Goal: Task Accomplishment & Management: Manage account settings

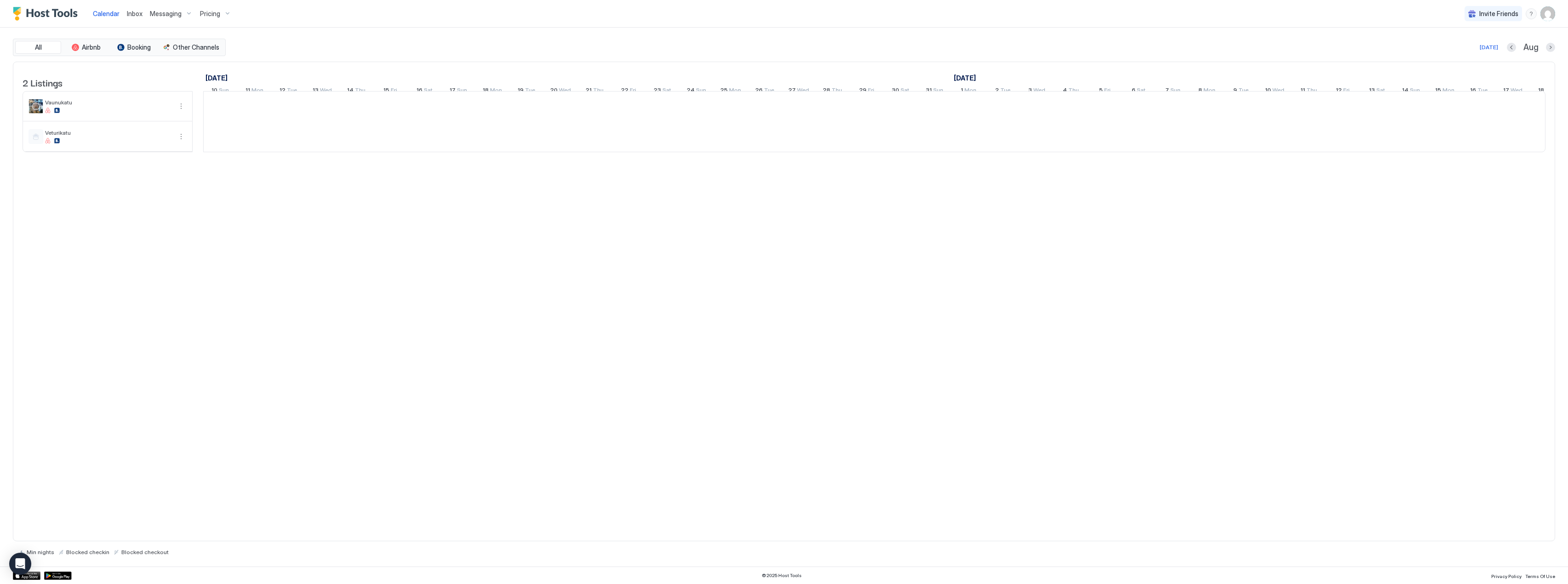
scroll to position [0, 189]
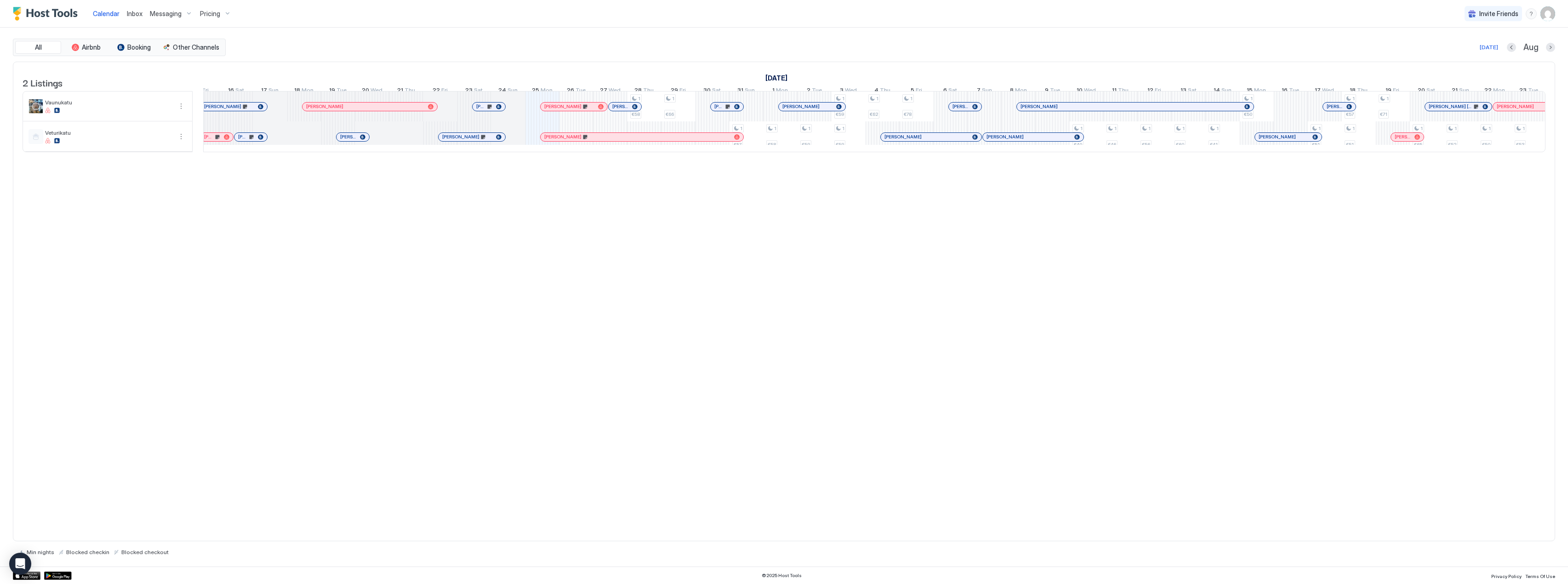
click at [207, 9] on span "Pricing" at bounding box center [210, 13] width 20 height 8
click at [209, 93] on div "Vaunukatu" at bounding box center [213, 93] width 65 height 14
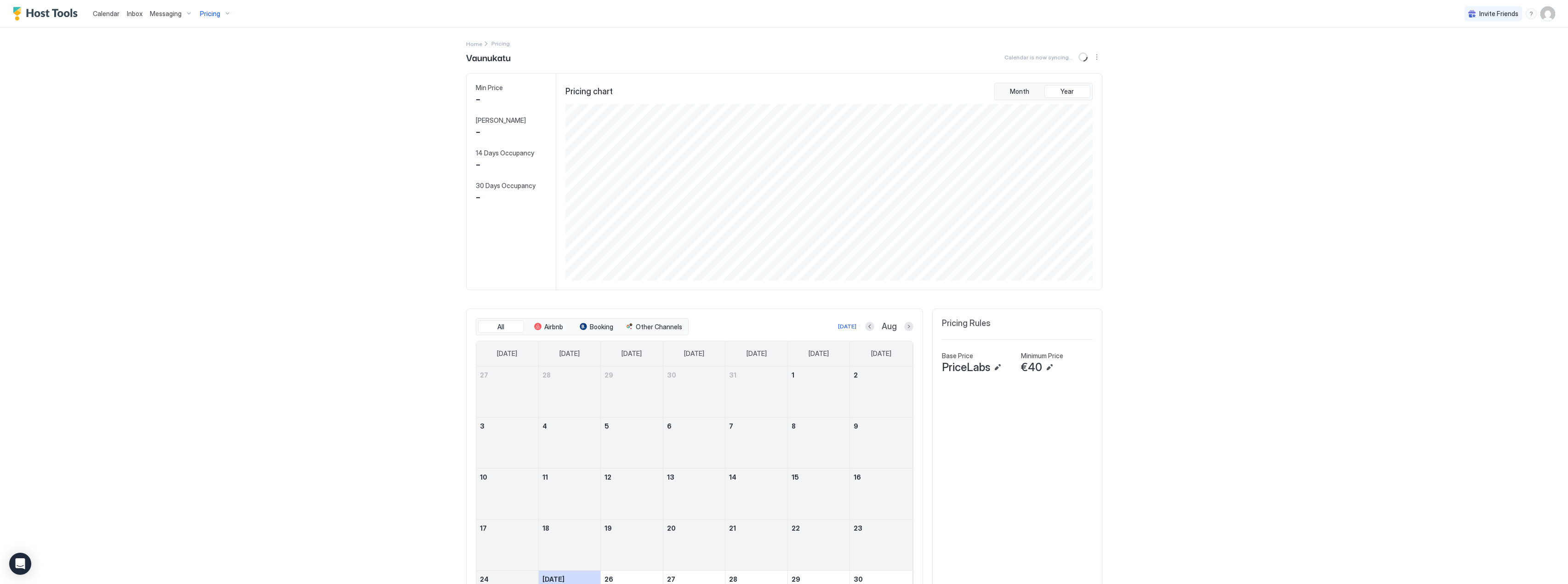
scroll to position [177, 529]
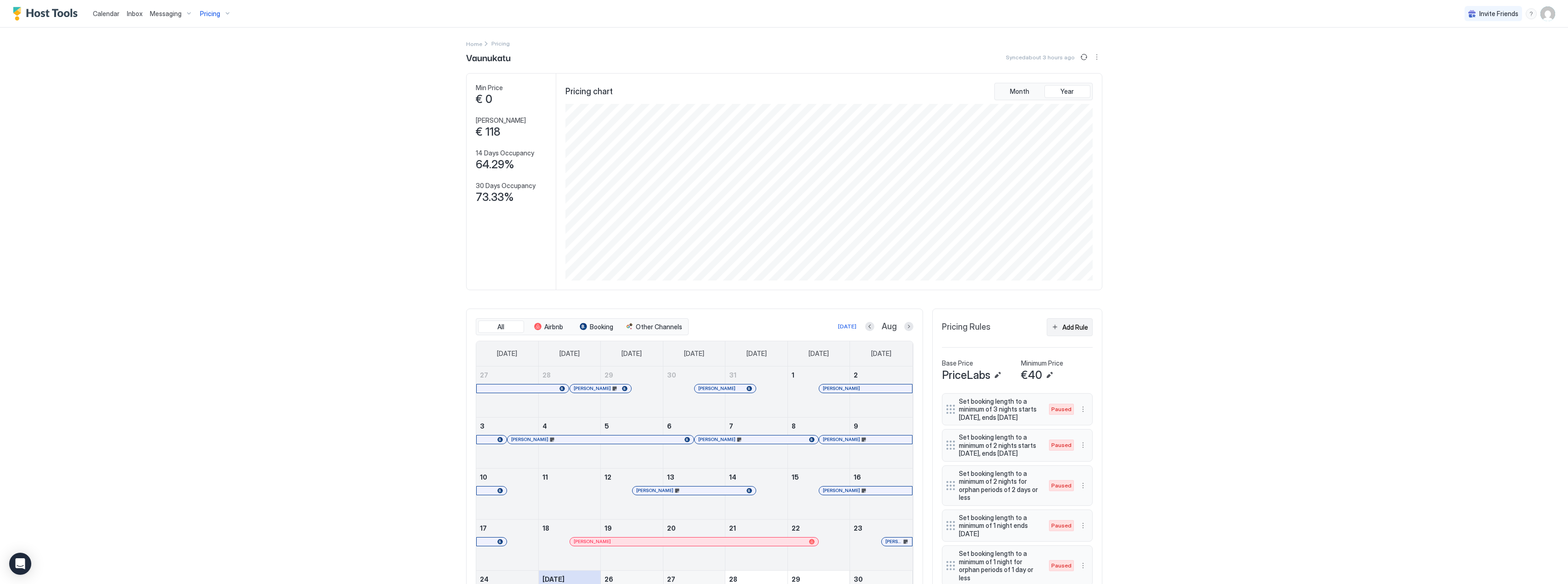
click at [1072, 327] on div "Add Rule" at bounding box center [1075, 327] width 26 height 9
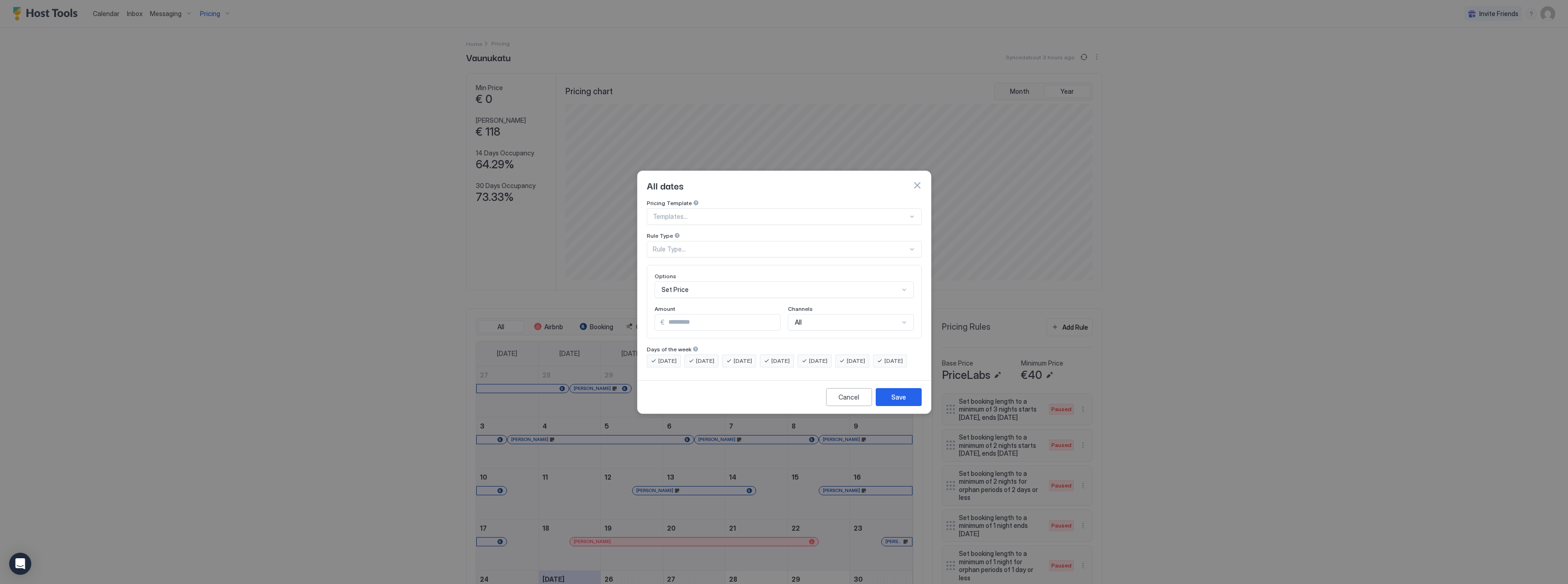
click at [711, 245] on div "Rule Type..." at bounding box center [781, 249] width 255 height 8
click at [683, 321] on div "Date Range" at bounding box center [785, 324] width 263 height 7
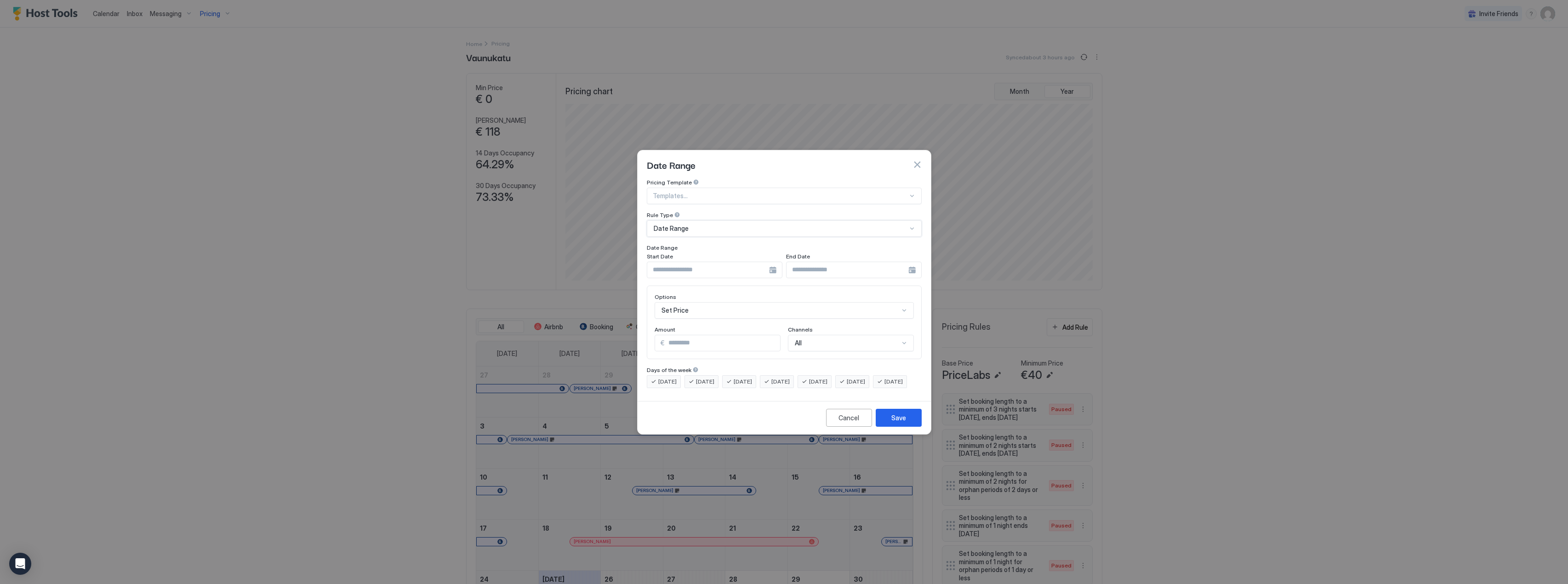
click at [694, 262] on input "Input Field" at bounding box center [708, 270] width 122 height 16
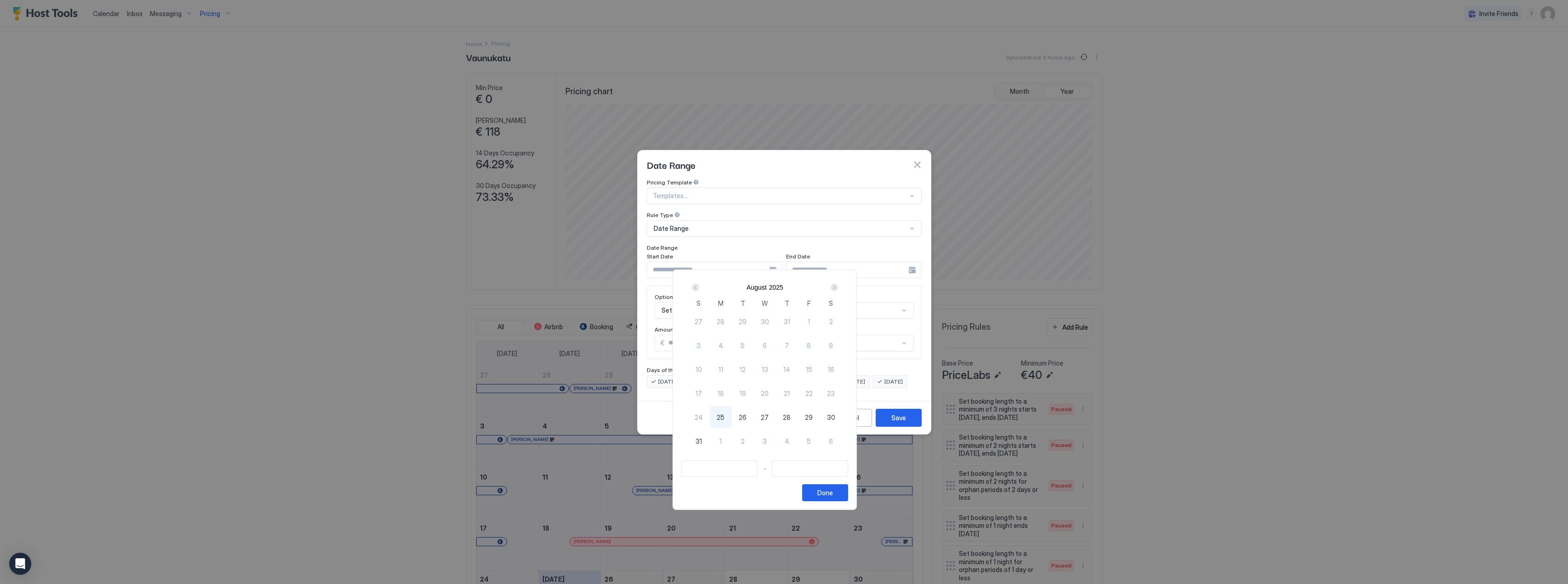
click at [838, 288] on div "Next" at bounding box center [835, 288] width 8 height 8
click at [813, 344] on span "10" at bounding box center [809, 345] width 6 height 9
type input "**********"
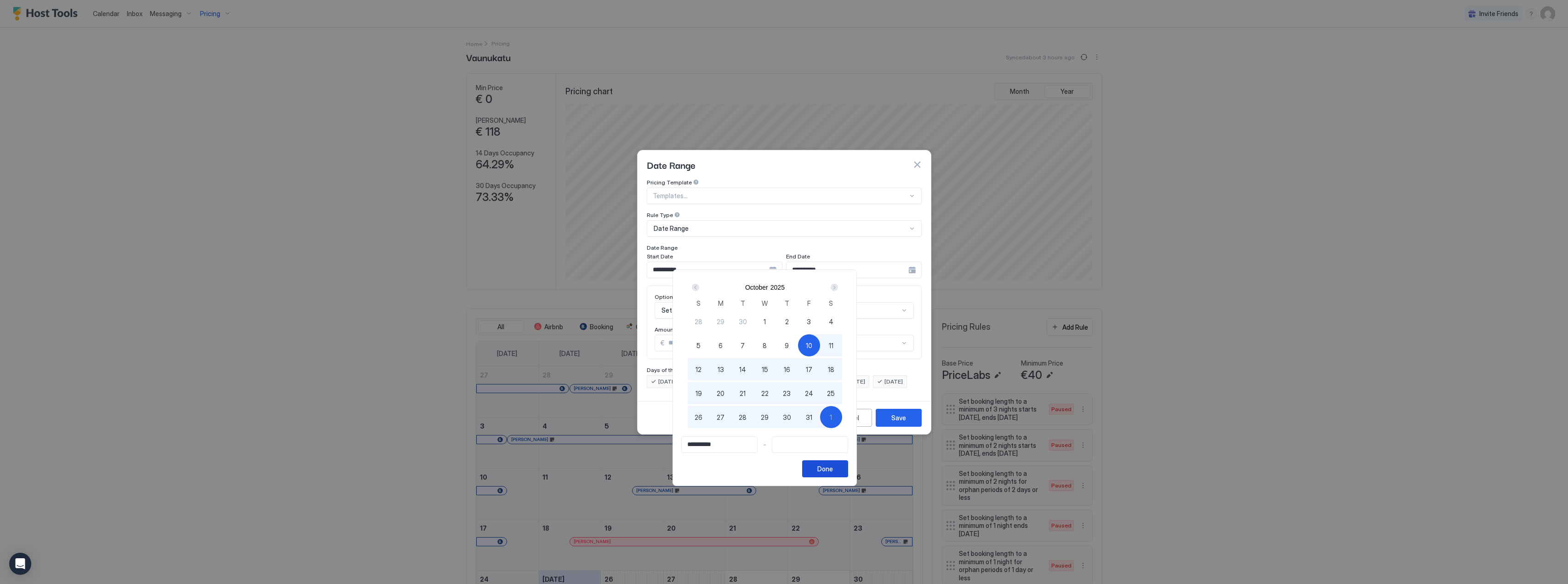
click at [848, 476] on button "Done" at bounding box center [825, 469] width 46 height 17
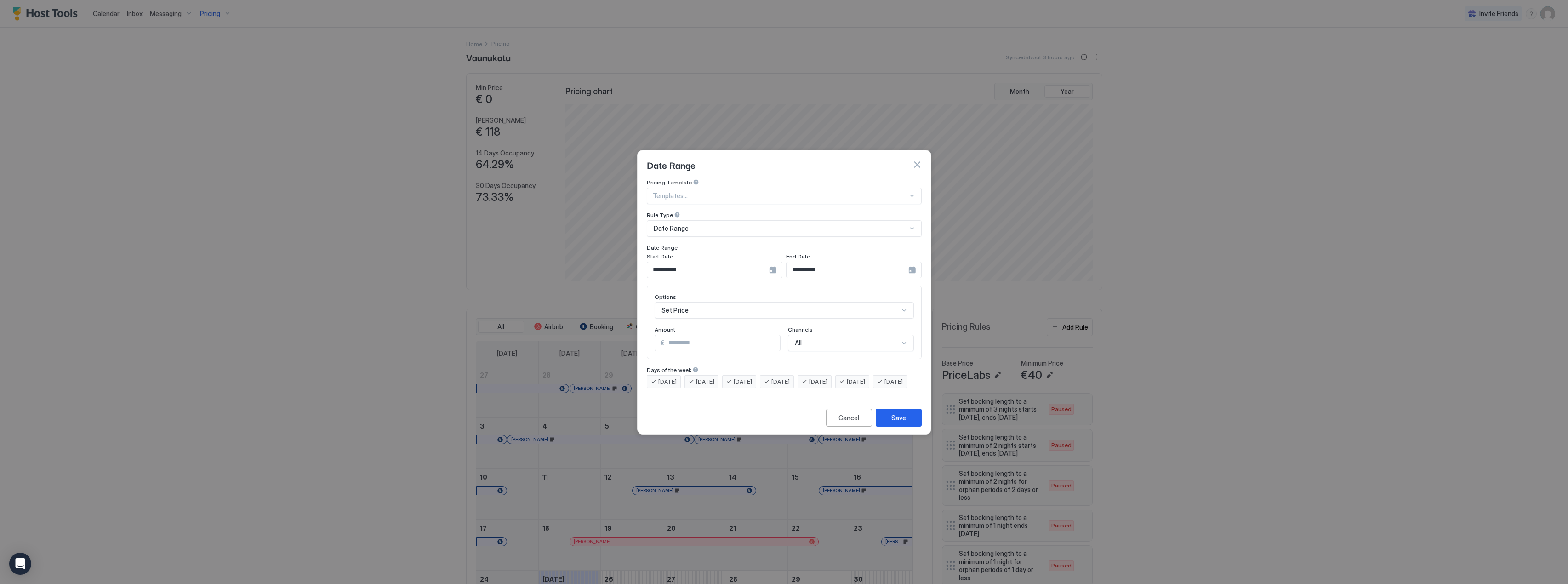
click at [782, 267] on div "**********" at bounding box center [714, 270] width 136 height 16
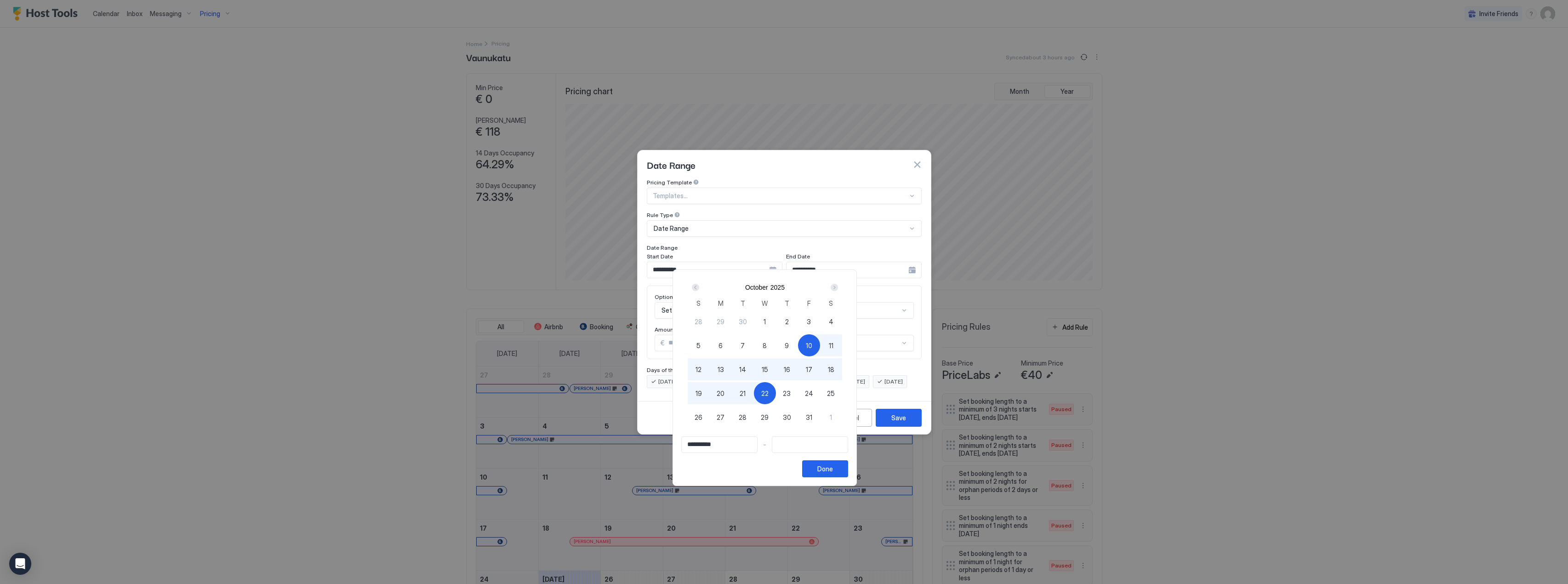
type input "**********"
click at [702, 396] on span "19" at bounding box center [699, 393] width 6 height 9
type input "**********"
click at [833, 468] on div "Done" at bounding box center [825, 469] width 16 height 9
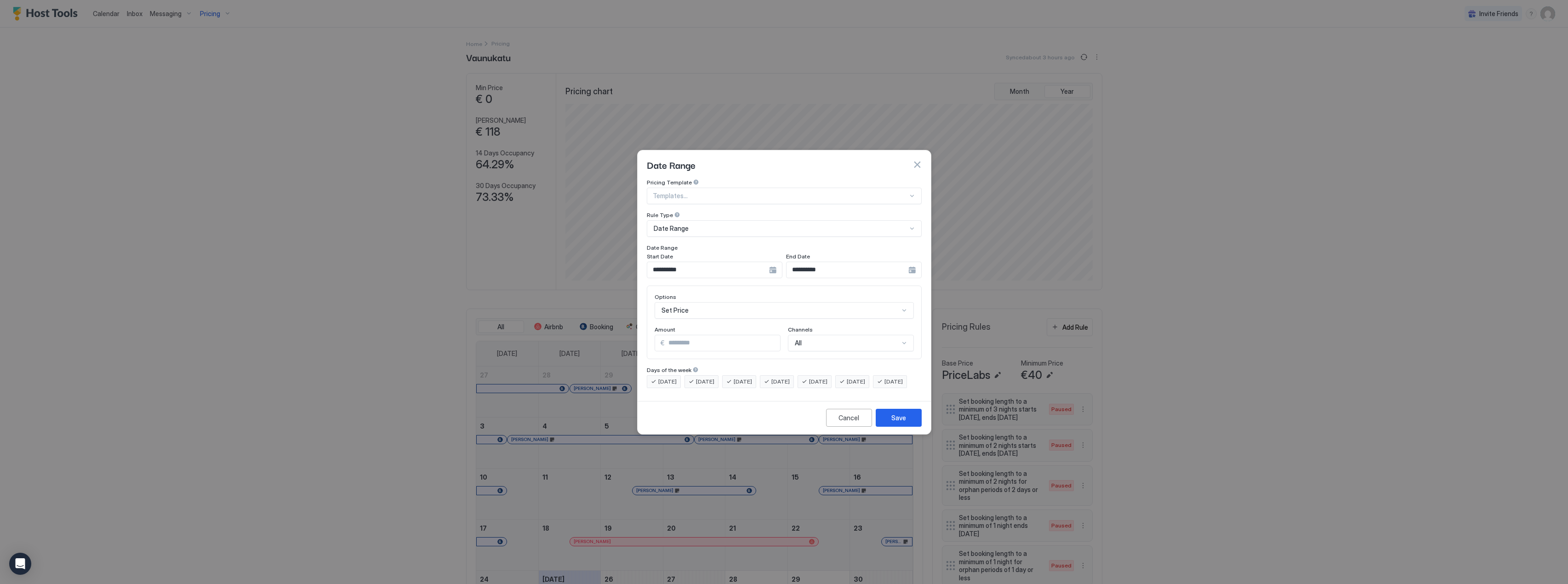
click at [731, 302] on div "Set Price" at bounding box center [784, 310] width 259 height 16
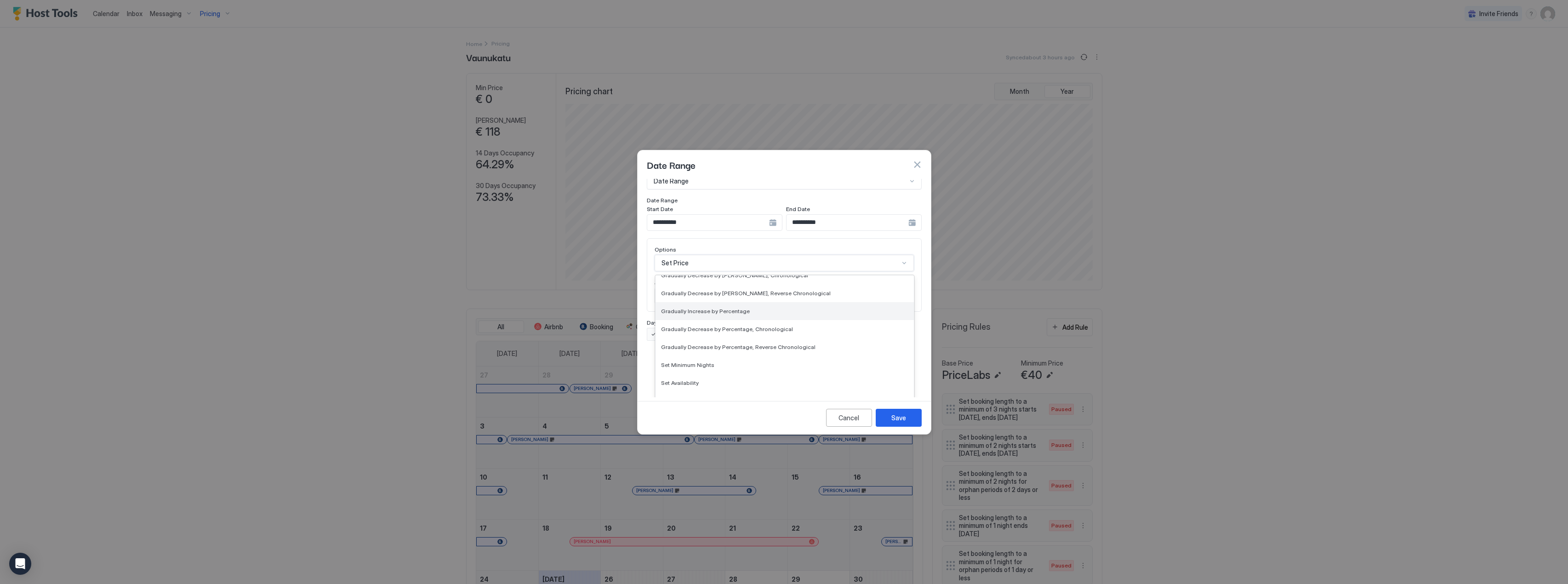
scroll to position [167, 0]
click at [706, 401] on div "Block Check-out" at bounding box center [784, 404] width 247 height 7
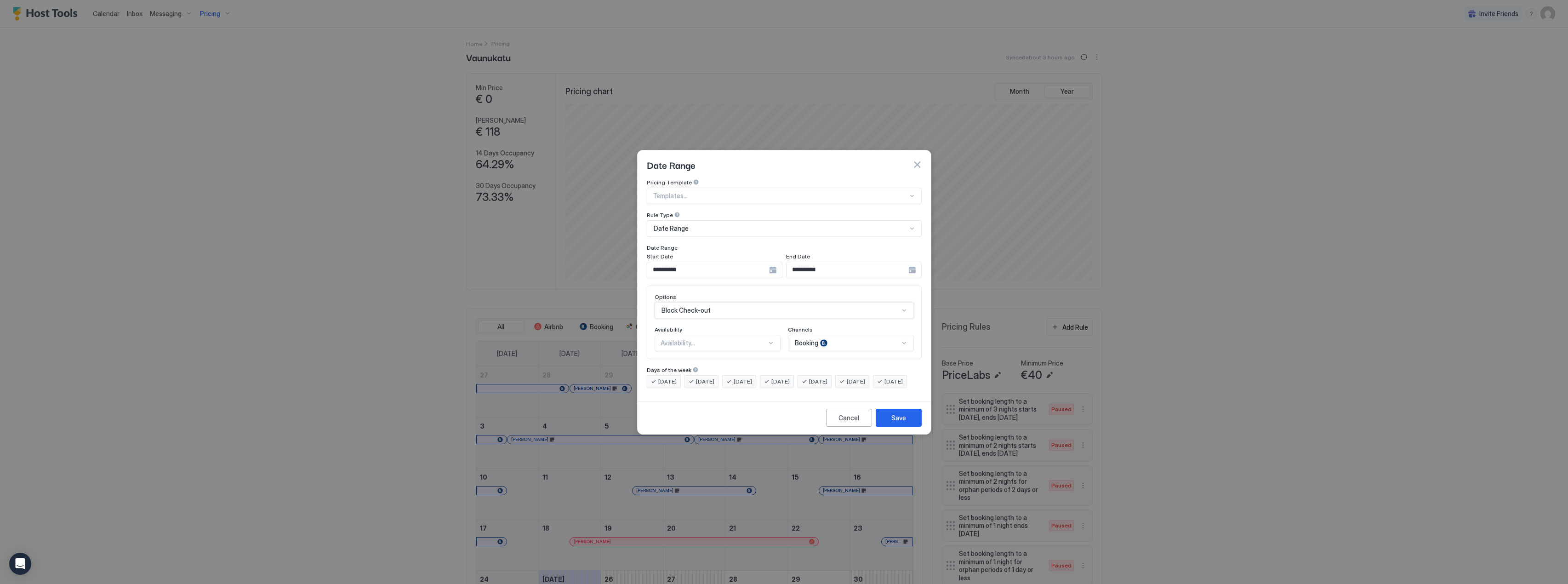
click at [719, 339] on div "Availability..." at bounding box center [713, 343] width 106 height 8
click at [716, 361] on div "Available" at bounding box center [718, 364] width 114 height 7
click at [833, 336] on div "Booking" at bounding box center [851, 343] width 126 height 16
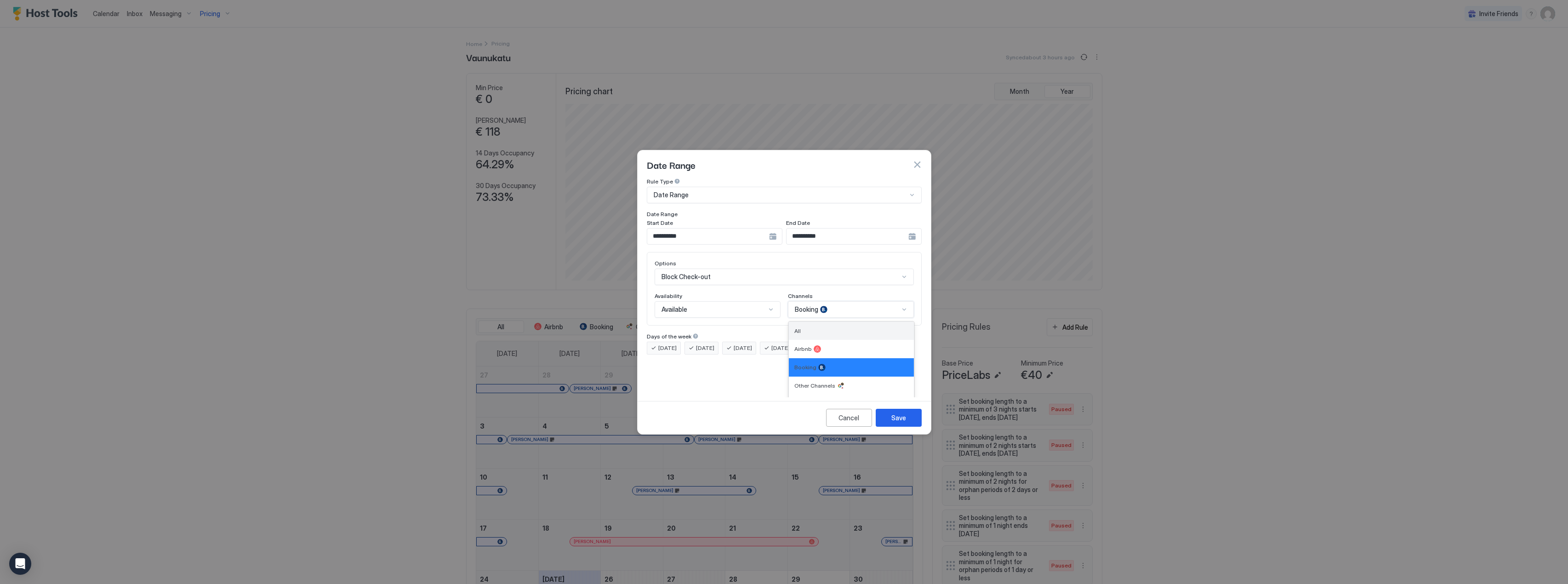
click at [815, 327] on div "All" at bounding box center [851, 330] width 114 height 7
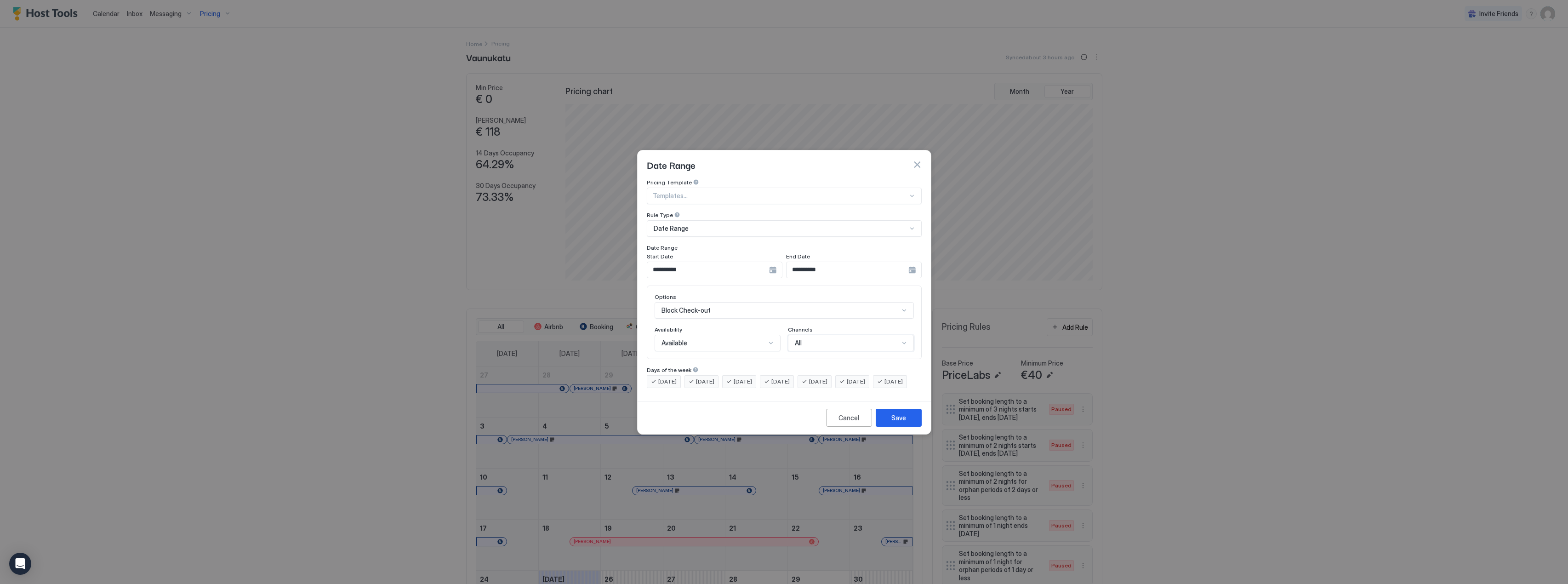
scroll to position [0, 0]
click at [909, 425] on button "Save" at bounding box center [898, 418] width 46 height 18
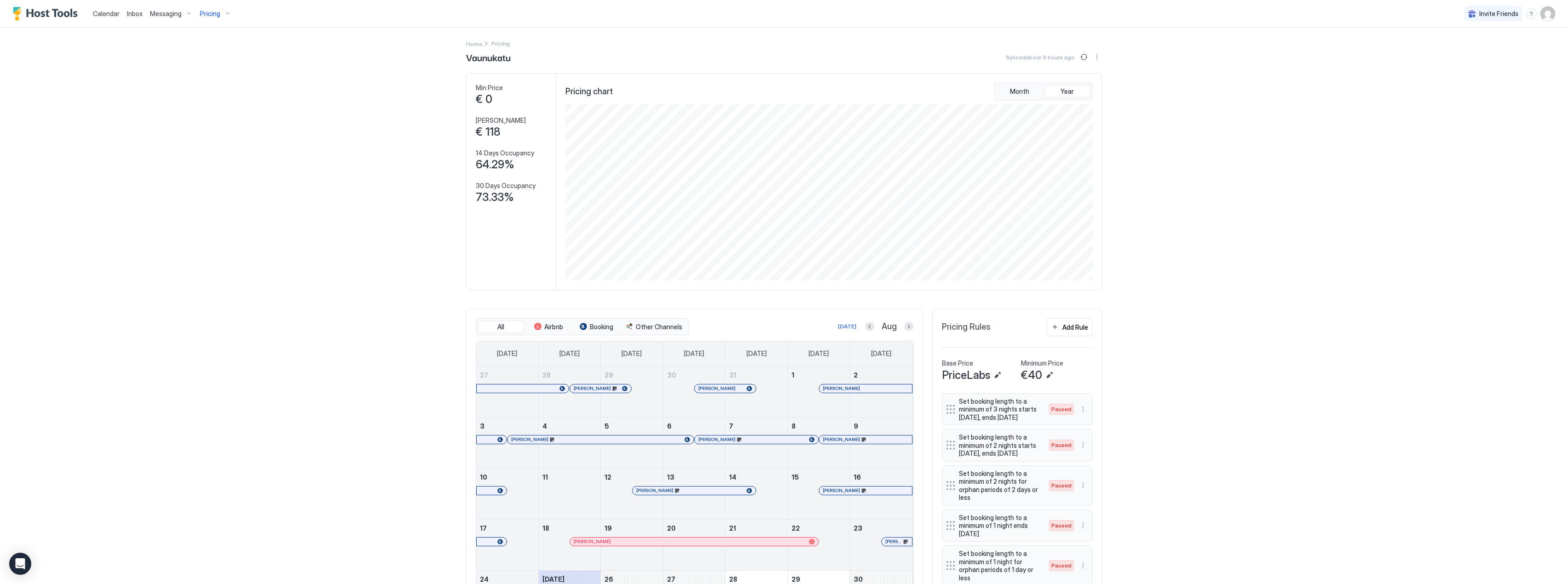
click at [209, 14] on span "Pricing" at bounding box center [210, 13] width 20 height 8
click at [209, 118] on div at bounding box center [213, 119] width 65 height 6
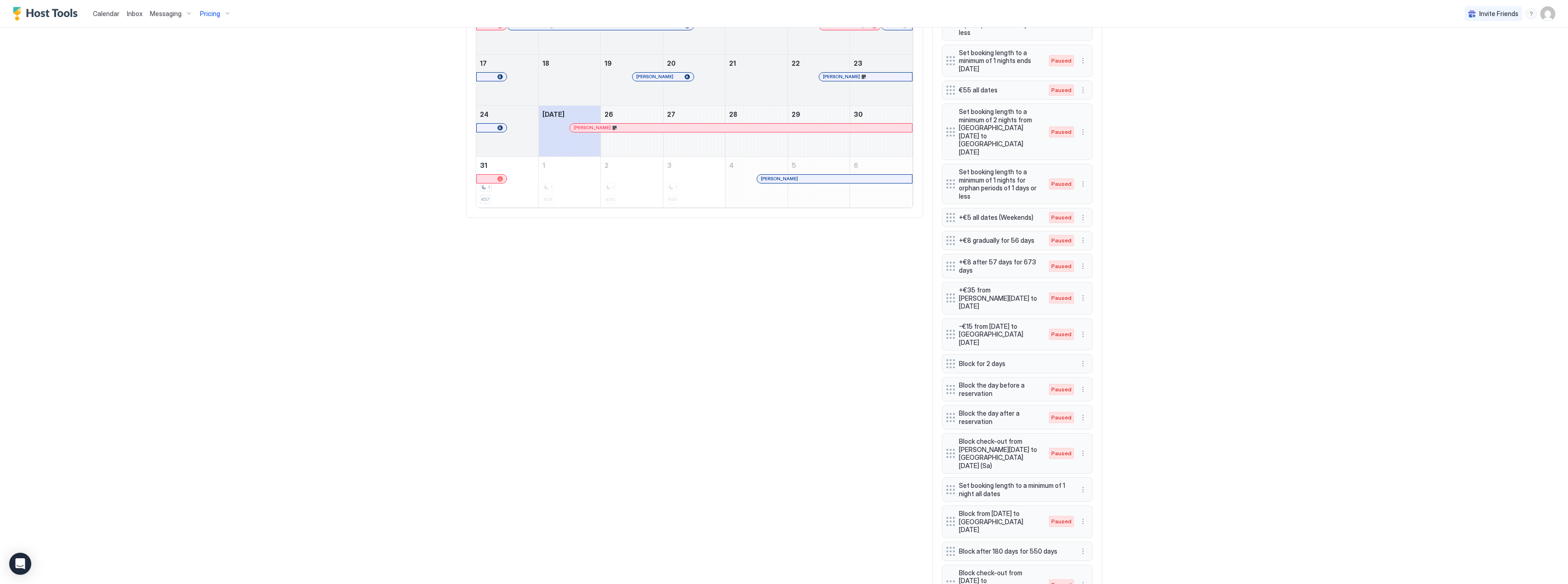
scroll to position [143, 0]
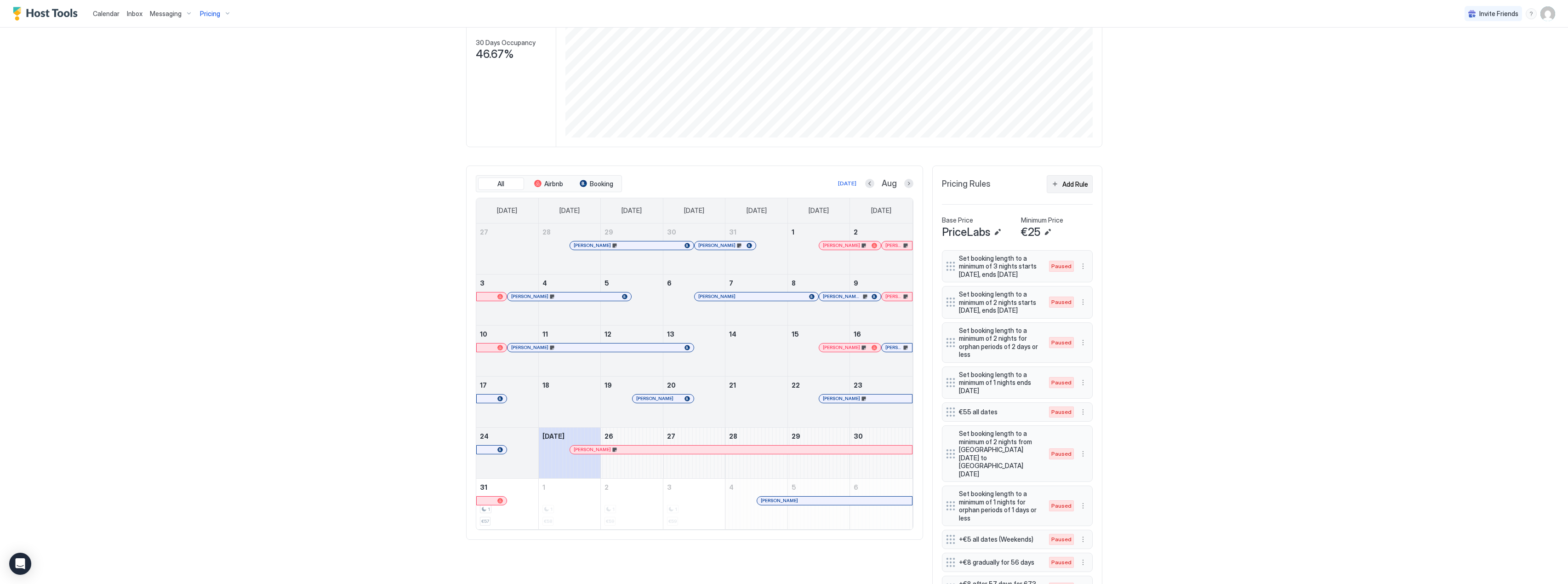
click at [1072, 188] on div "Add Rule" at bounding box center [1075, 184] width 26 height 9
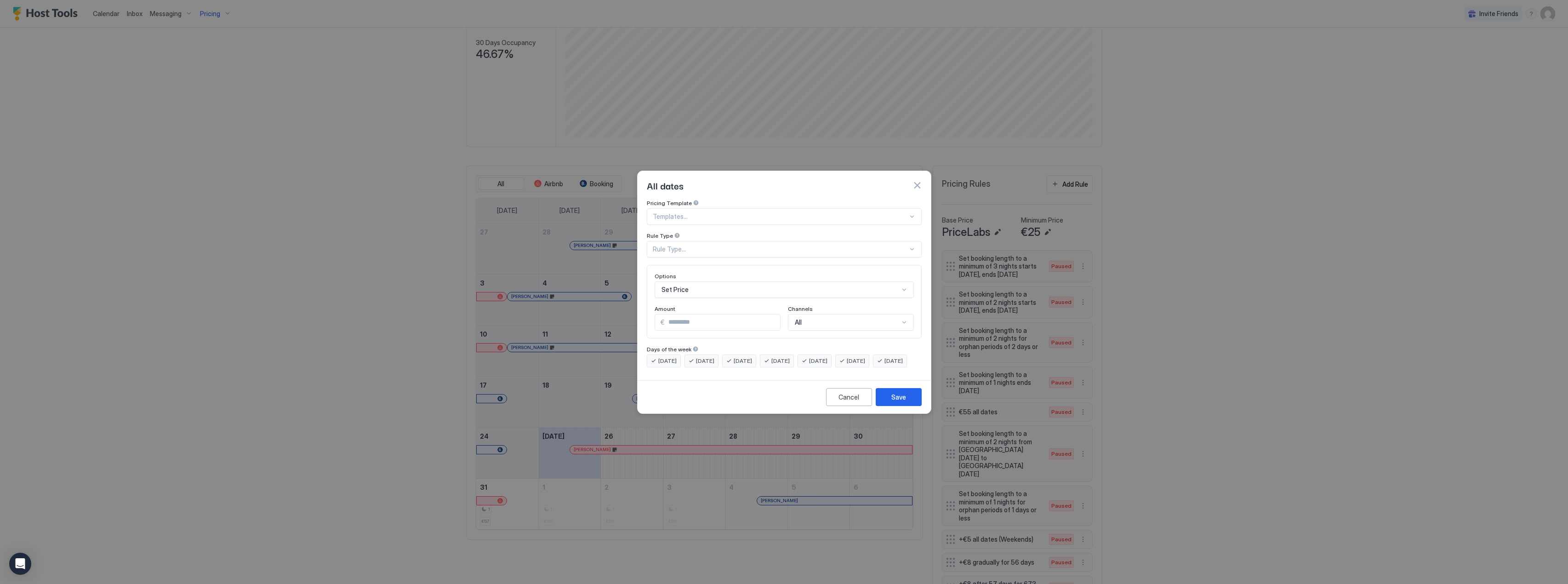
click at [706, 250] on div "Pricing Template Templates... Rule Type Rule Type... Options Set Price Amount €…" at bounding box center [784, 283] width 275 height 168
click at [706, 245] on div "Rule Type..." at bounding box center [781, 249] width 255 height 8
click at [703, 321] on div "Date Range" at bounding box center [785, 324] width 263 height 7
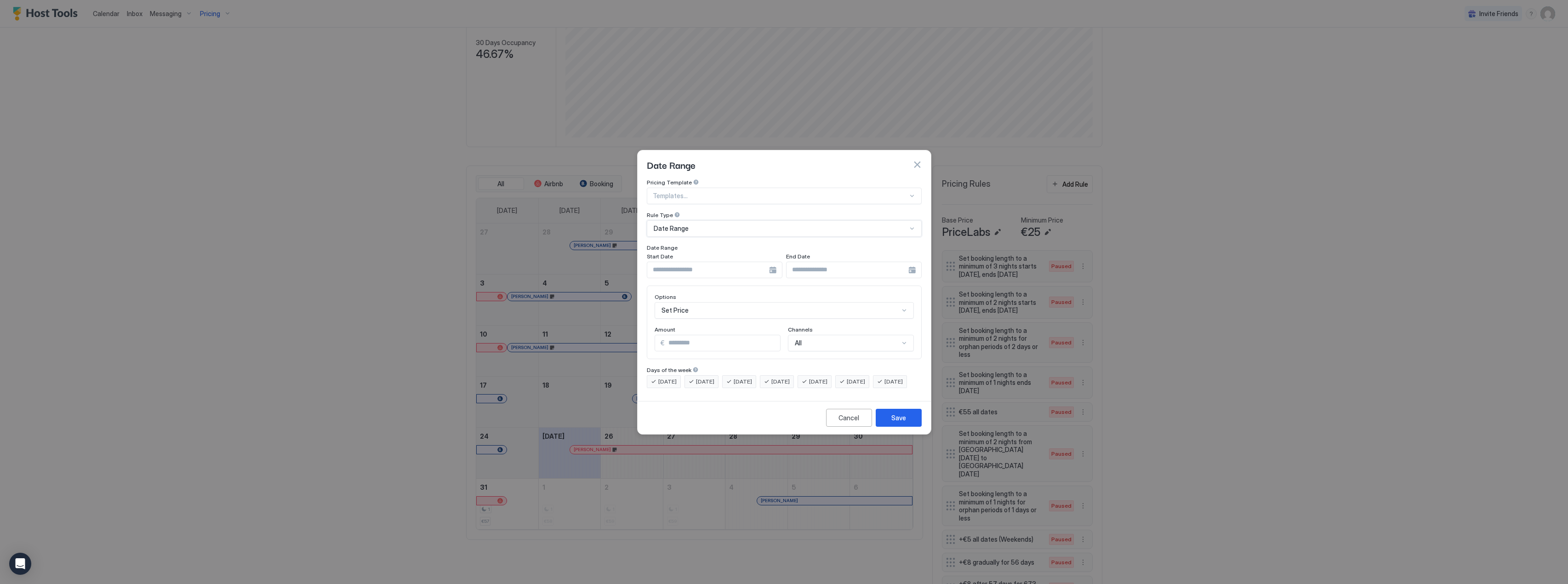
click at [698, 262] on input "Input Field" at bounding box center [708, 270] width 122 height 16
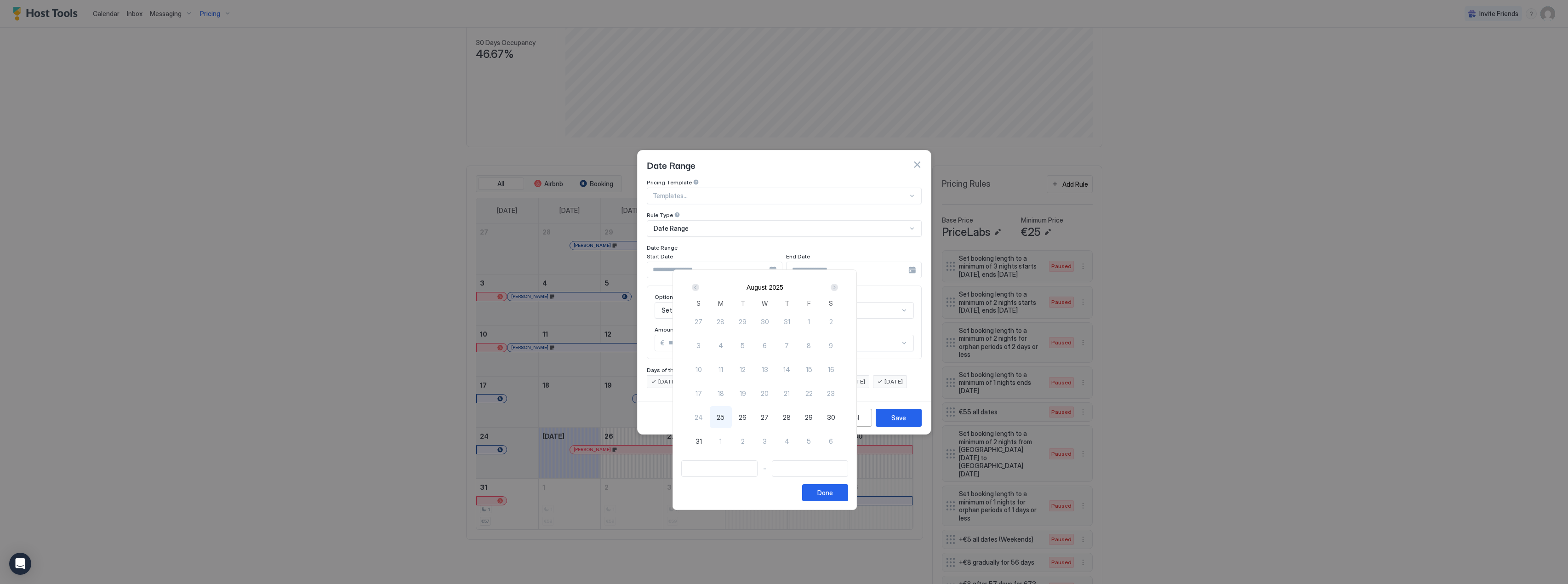
click at [838, 287] on div "Next" at bounding box center [835, 288] width 8 height 8
click at [813, 344] on span "10" at bounding box center [809, 345] width 6 height 9
type input "**********"
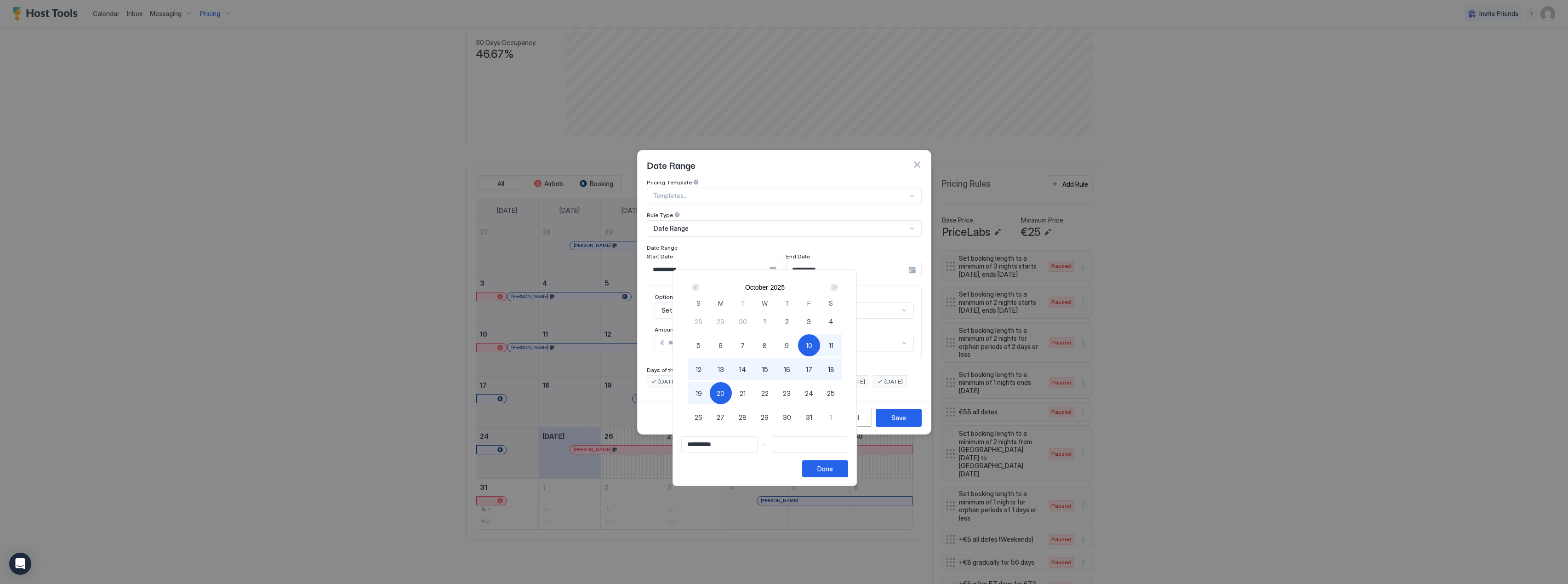
type input "**********"
click at [702, 392] on span "19" at bounding box center [699, 393] width 6 height 9
type input "**********"
click at [848, 469] on button "Done" at bounding box center [825, 469] width 46 height 17
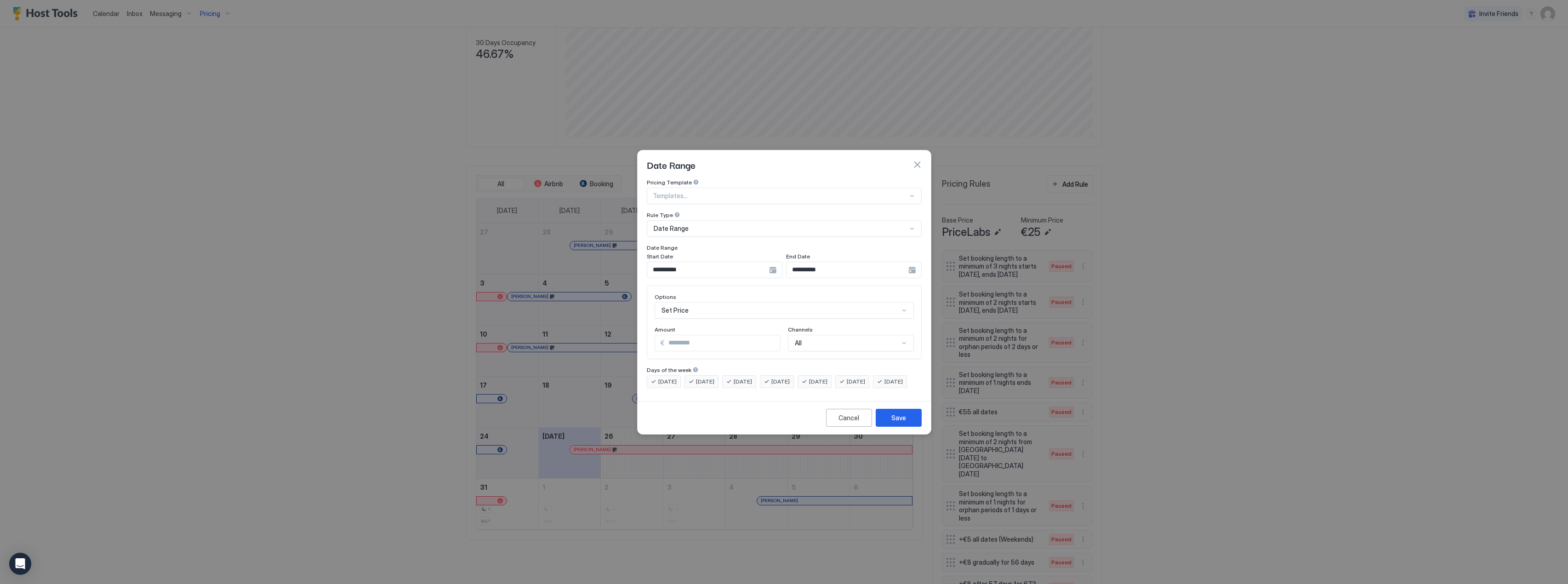
click at [876, 305] on div "Set Price" at bounding box center [784, 310] width 259 height 16
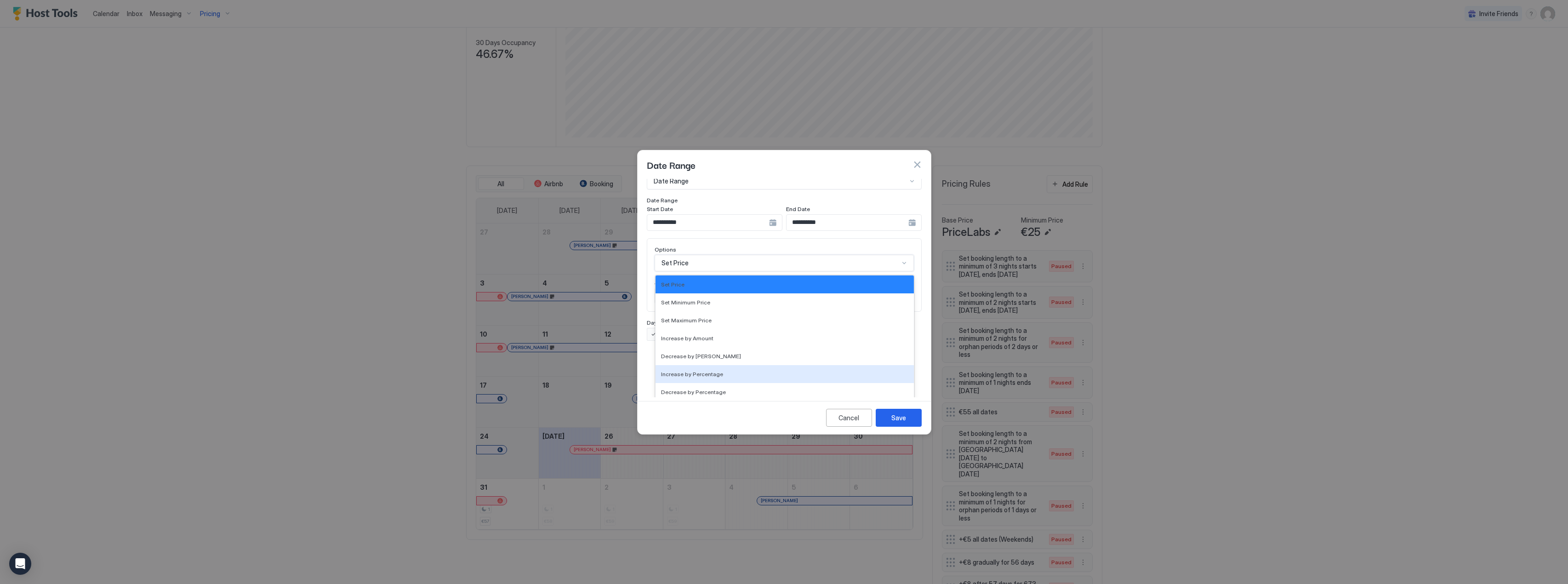
scroll to position [167, 0]
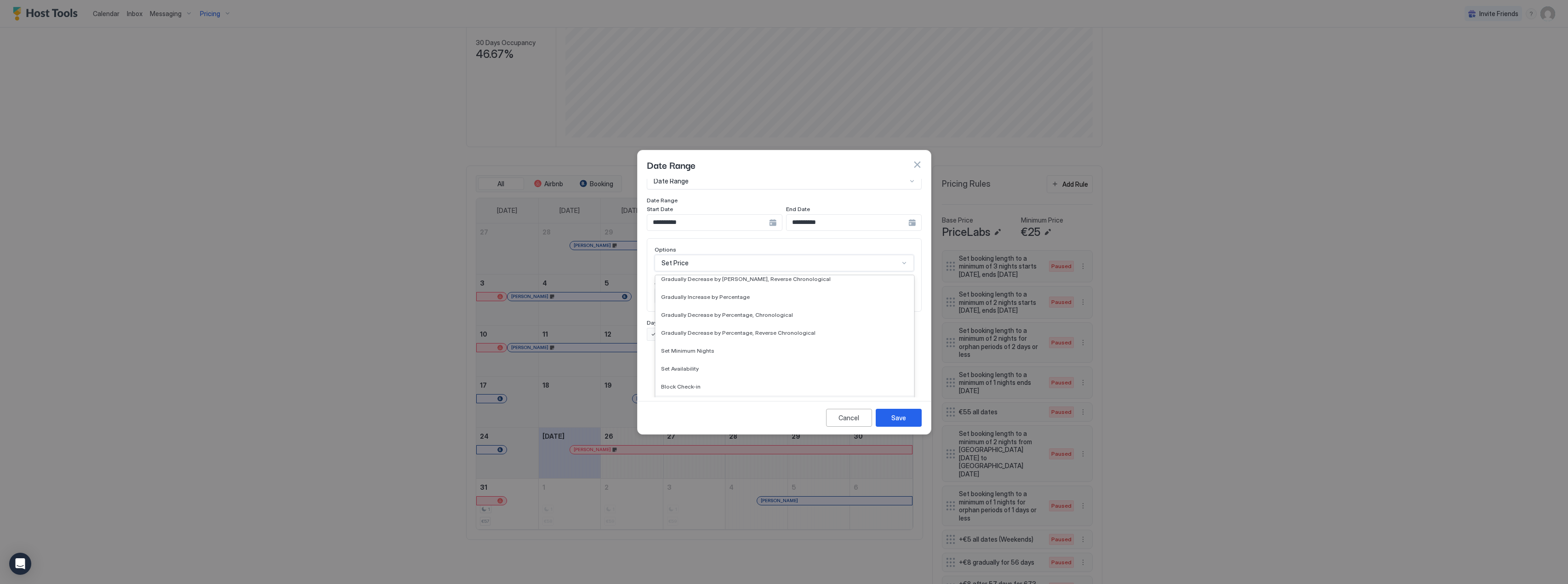
click at [703, 401] on div "Block Check-out" at bounding box center [784, 404] width 247 height 7
click at [691, 339] on div "Availability..." at bounding box center [713, 343] width 106 height 8
click at [696, 361] on div "Available" at bounding box center [718, 364] width 114 height 7
click at [809, 336] on div "Booking" at bounding box center [851, 343] width 126 height 16
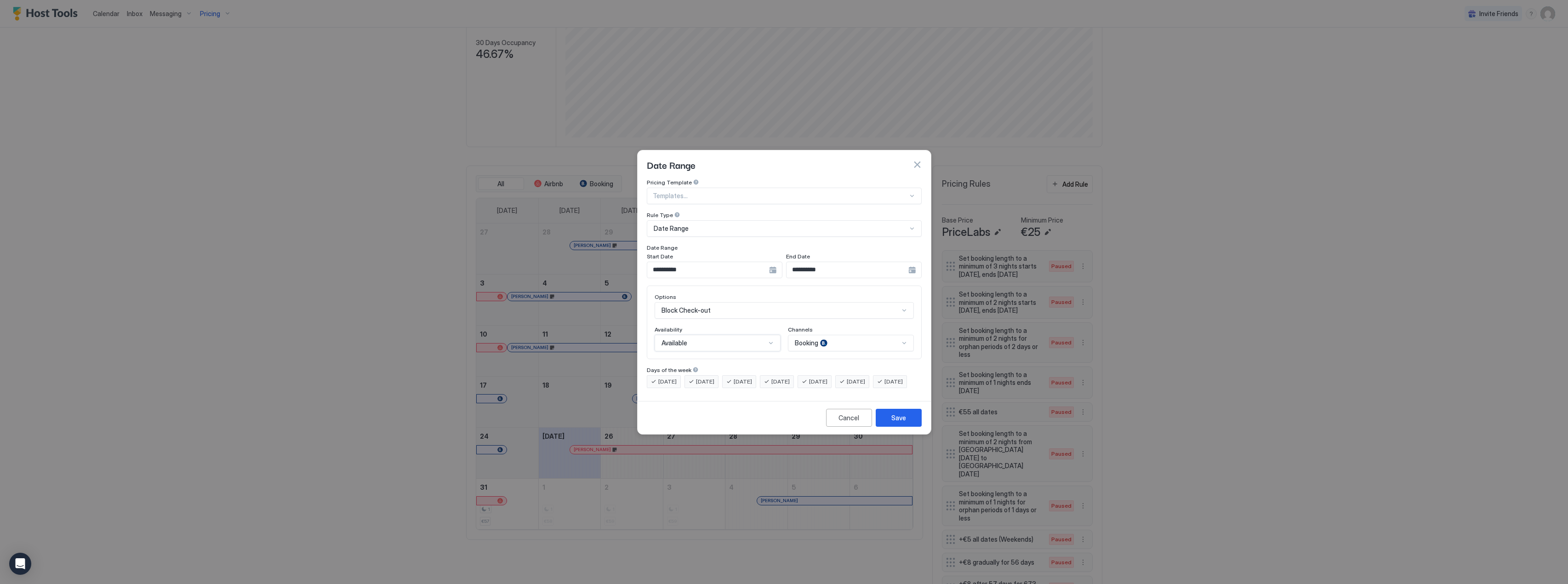
scroll to position [15, 0]
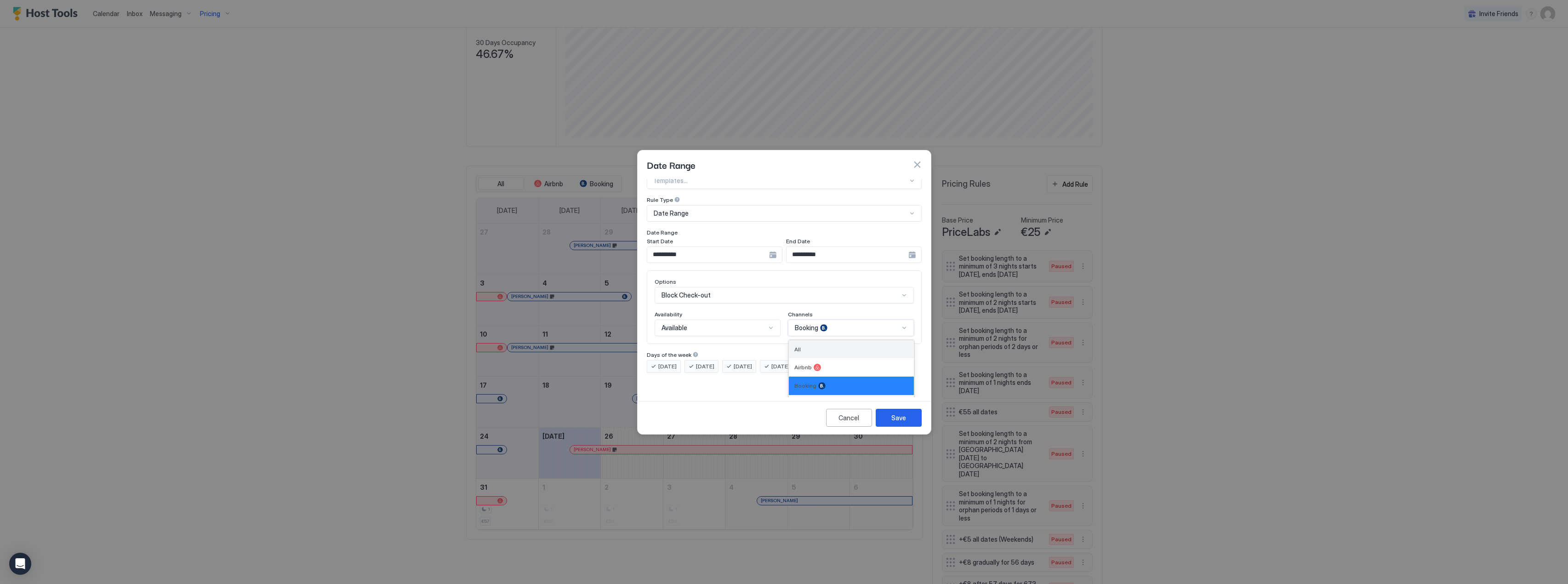
click at [815, 346] on div "All" at bounding box center [851, 349] width 114 height 7
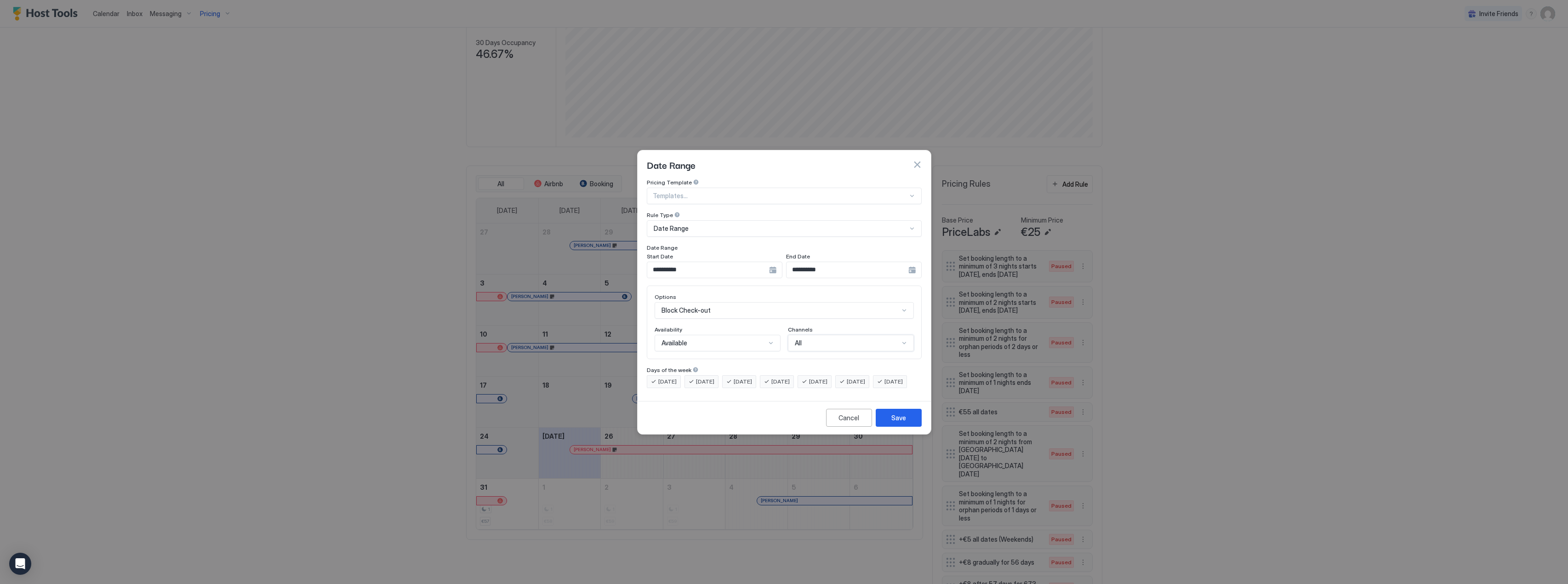
scroll to position [0, 0]
click at [894, 423] on div "Save" at bounding box center [898, 417] width 14 height 9
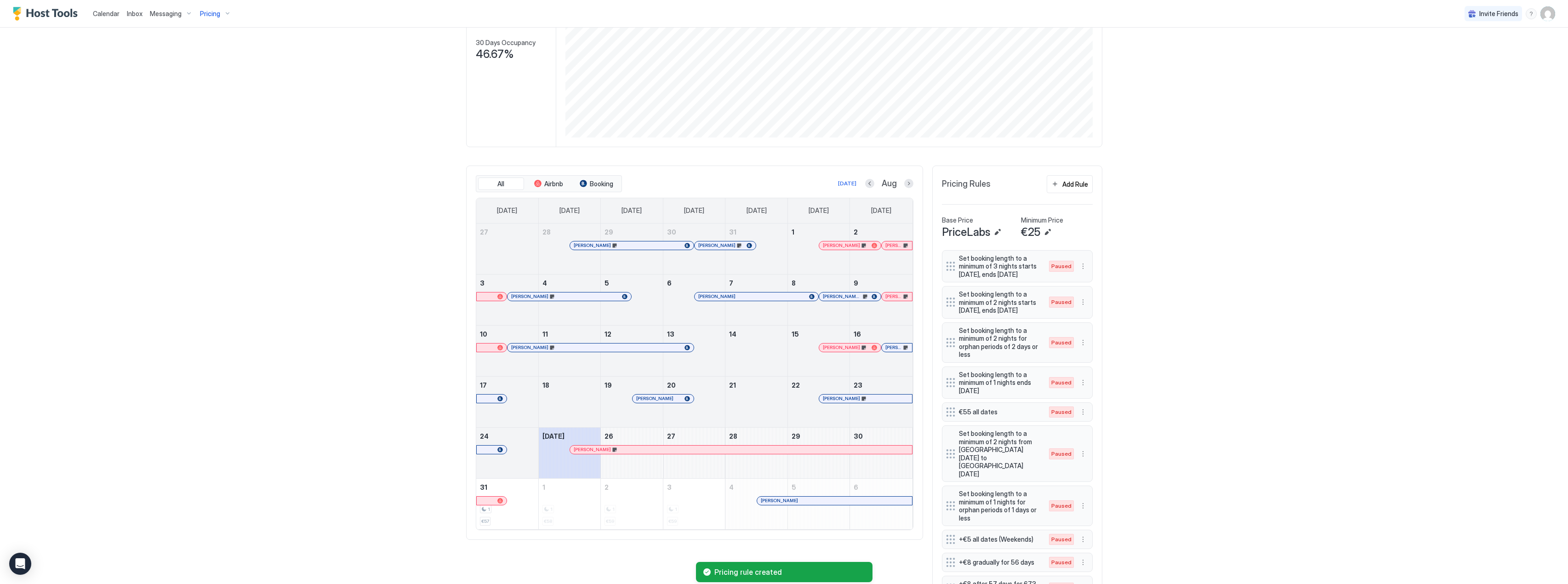
scroll to position [493, 0]
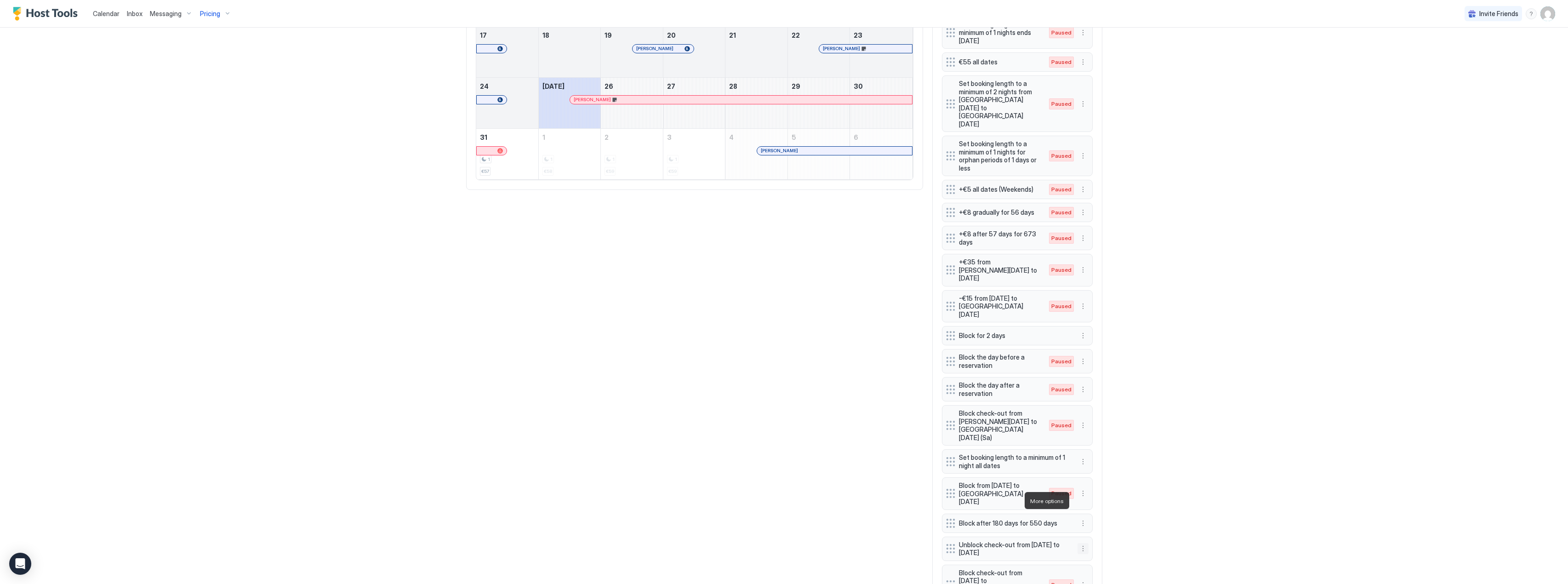
click at [1081, 543] on button "More options" at bounding box center [1083, 549] width 11 height 11
click at [1090, 512] on span "Edit" at bounding box center [1093, 514] width 10 height 7
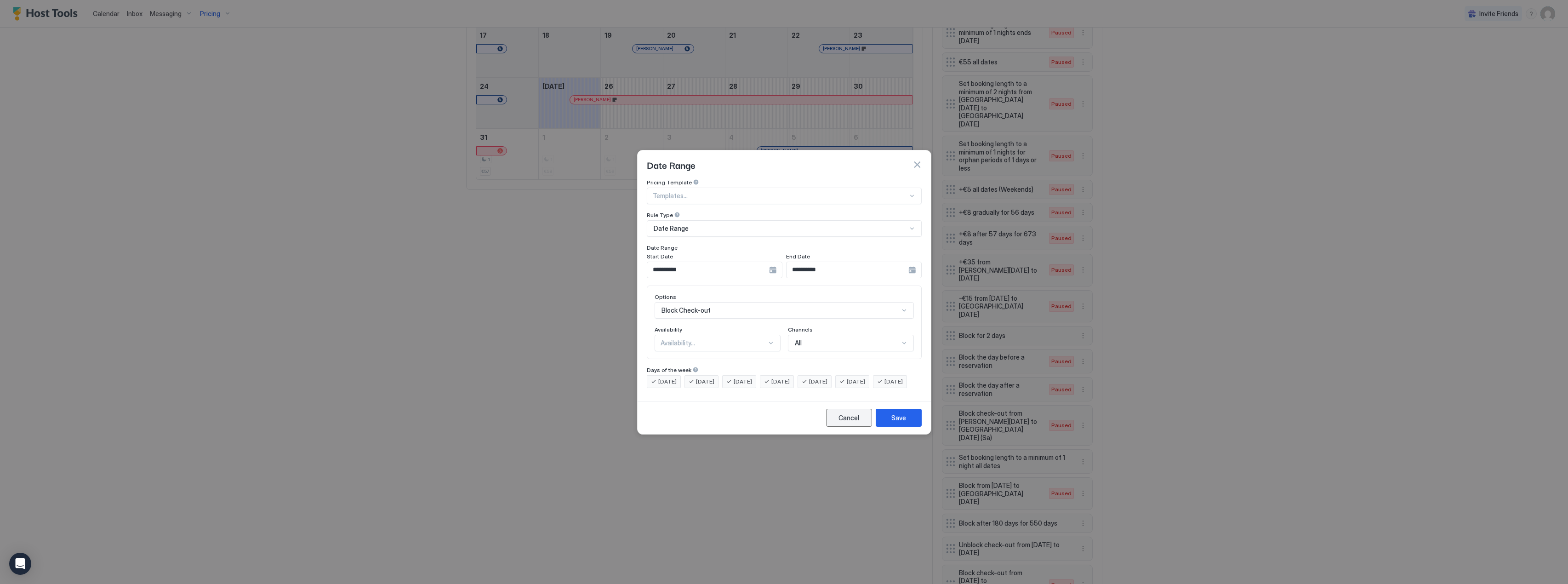
click at [849, 427] on button "Cancel" at bounding box center [849, 418] width 46 height 18
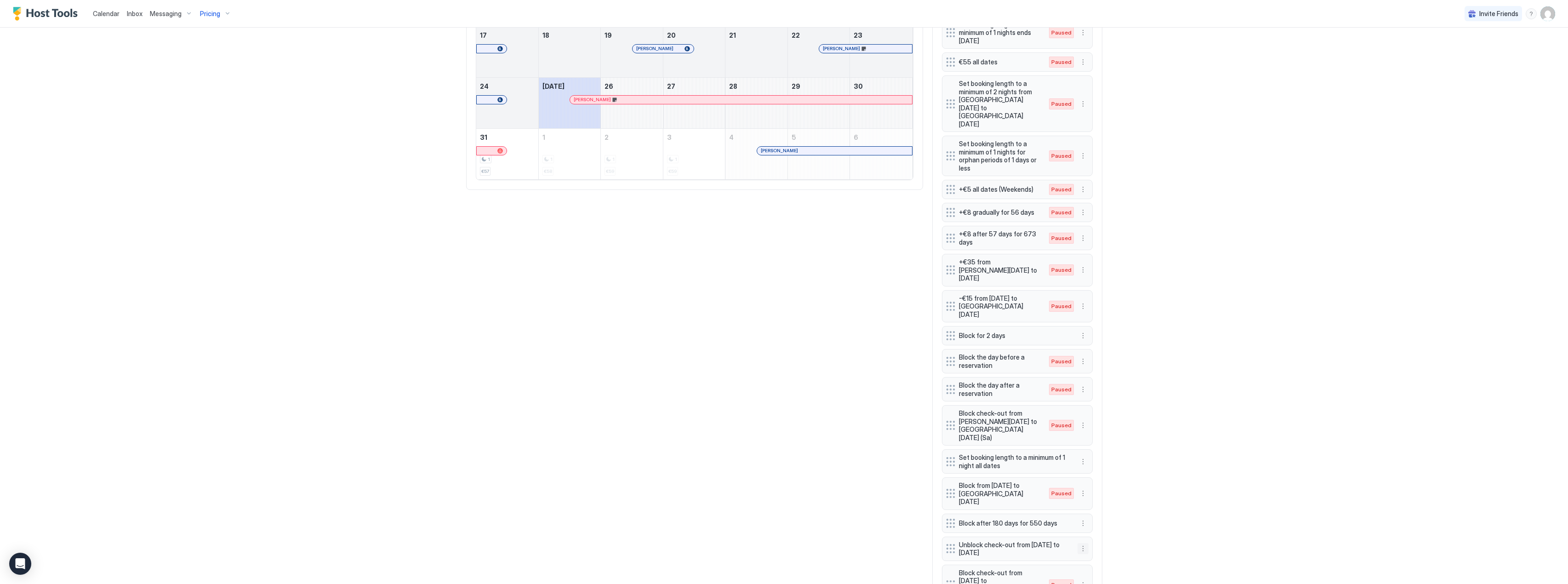
click at [1079, 543] on button "More options" at bounding box center [1083, 549] width 11 height 11
click at [1087, 515] on div "Edit" at bounding box center [1088, 514] width 20 height 7
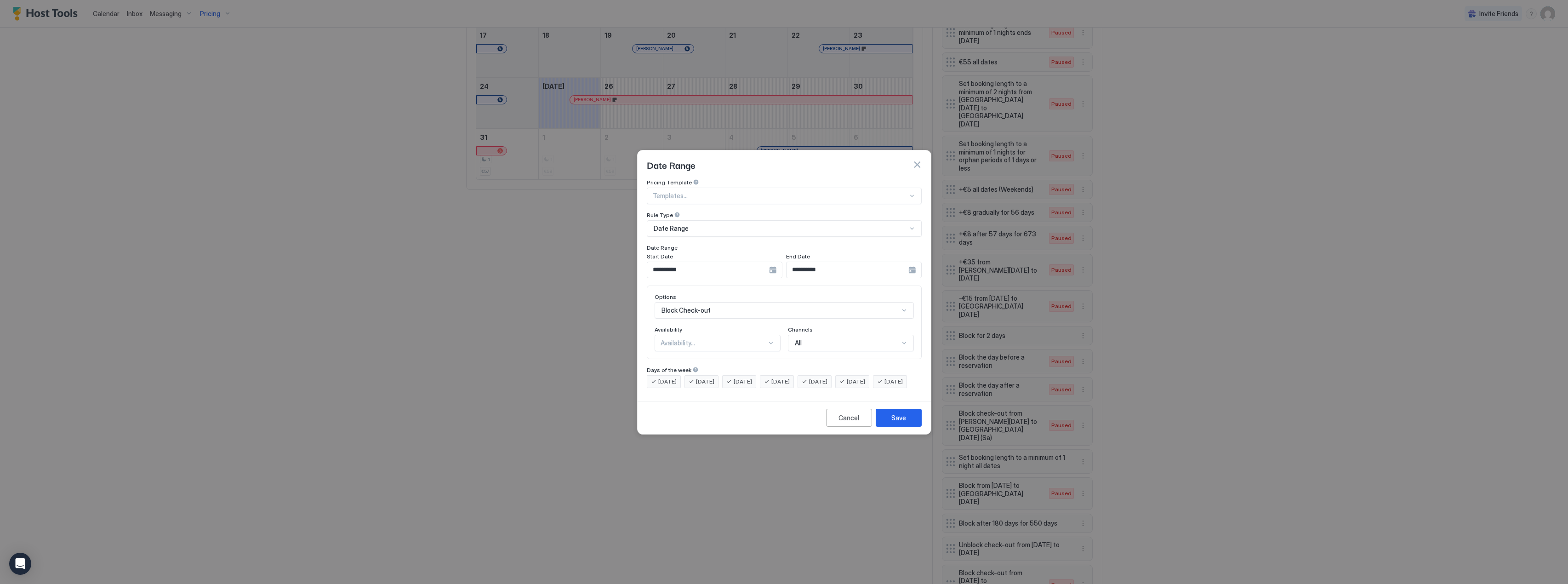
click at [708, 340] on div "Availability..." at bounding box center [718, 343] width 126 height 16
click at [697, 378] on div "Blocked" at bounding box center [718, 383] width 125 height 18
click at [907, 427] on button "Save" at bounding box center [898, 418] width 46 height 18
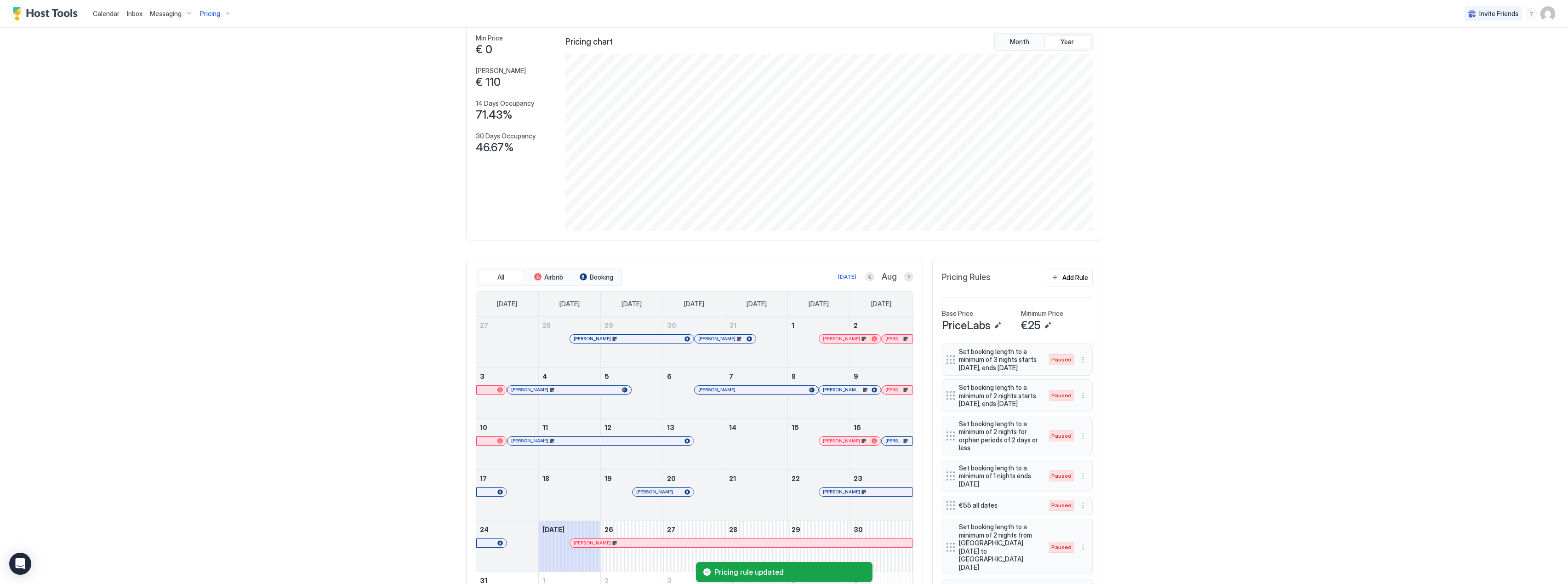
scroll to position [0, 0]
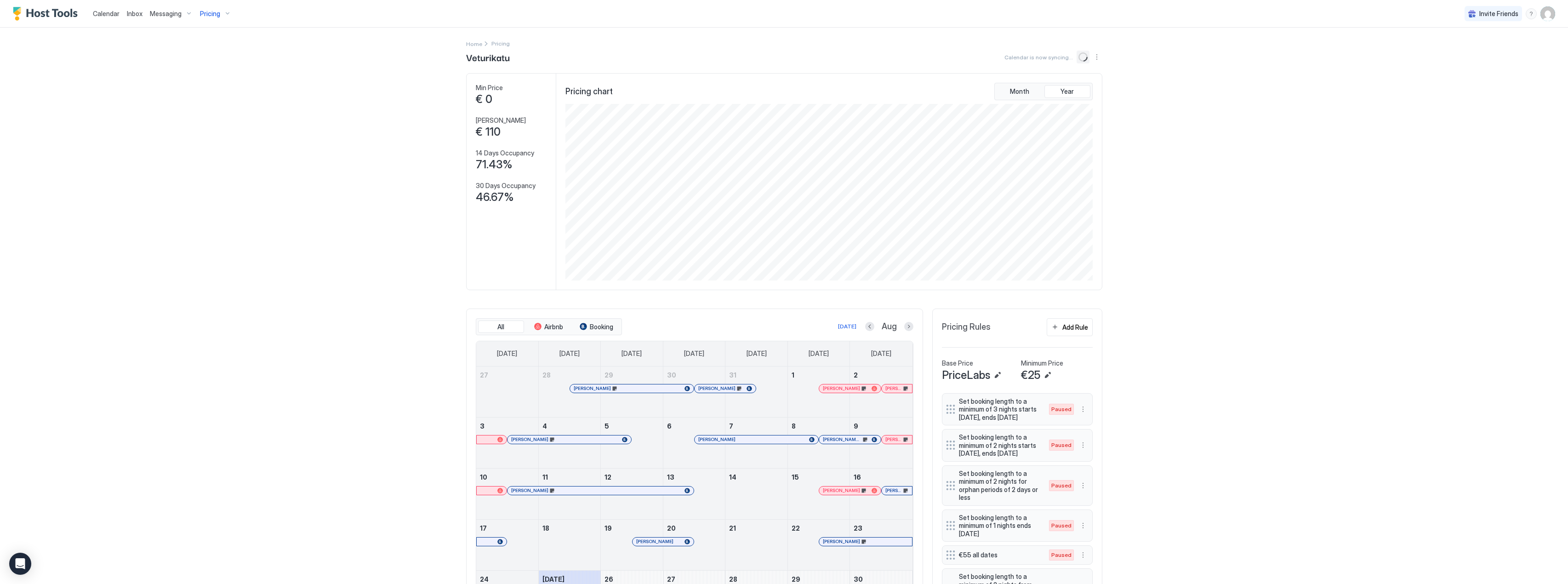
click at [1081, 56] on icon "loading" at bounding box center [1083, 57] width 9 height 9
click at [215, 8] on div "Pricing" at bounding box center [215, 14] width 38 height 16
click at [209, 95] on div at bounding box center [213, 97] width 65 height 6
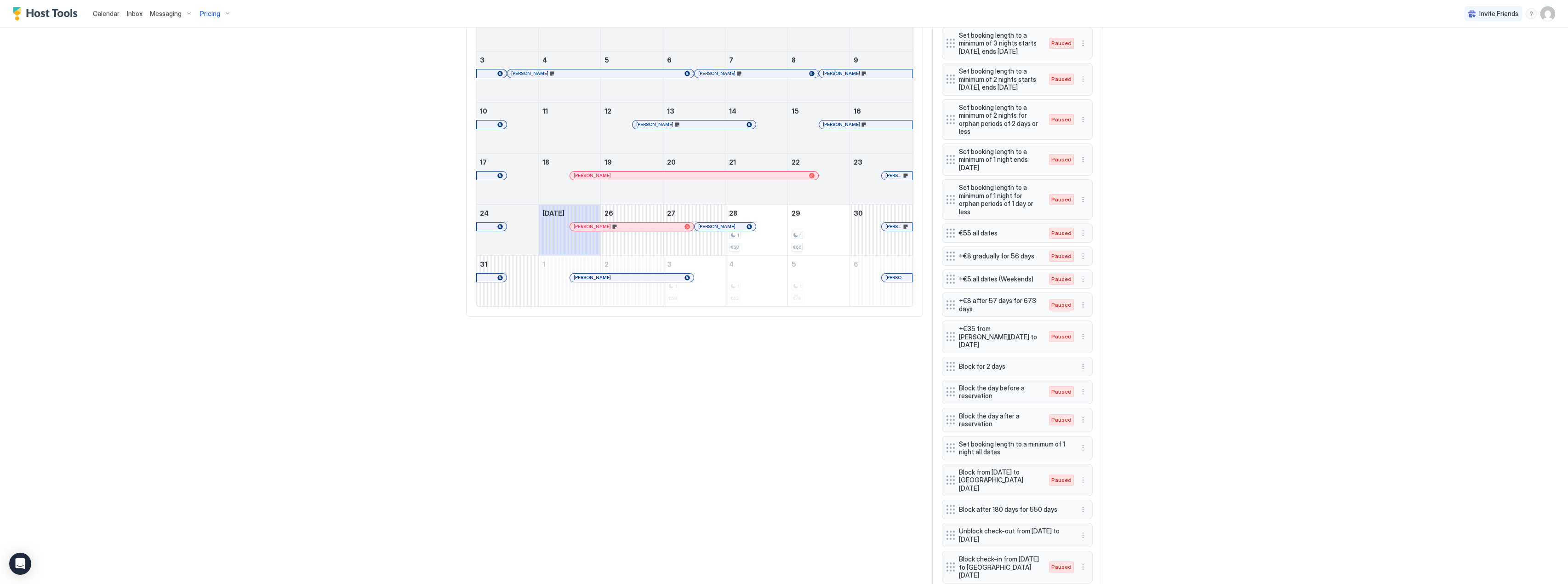
scroll to position [421, 0]
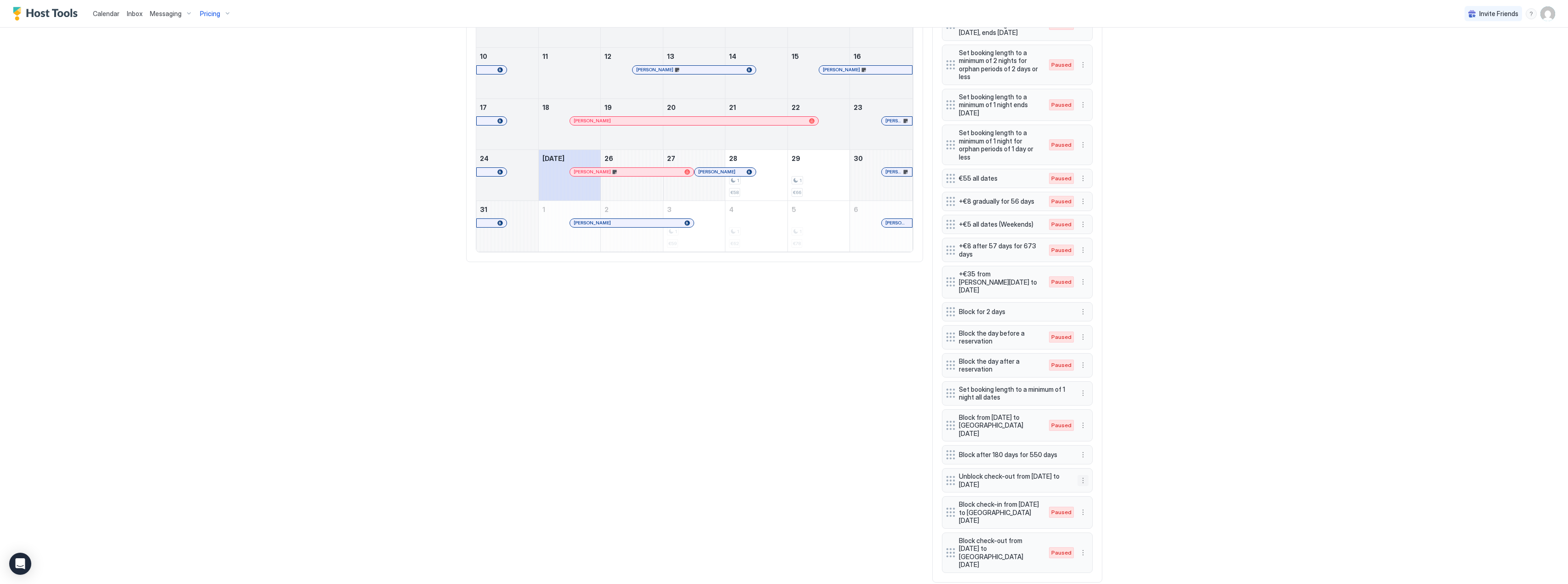
click at [1078, 475] on button "More options" at bounding box center [1083, 481] width 11 height 11
click at [1092, 479] on span "Edit" at bounding box center [1093, 477] width 10 height 7
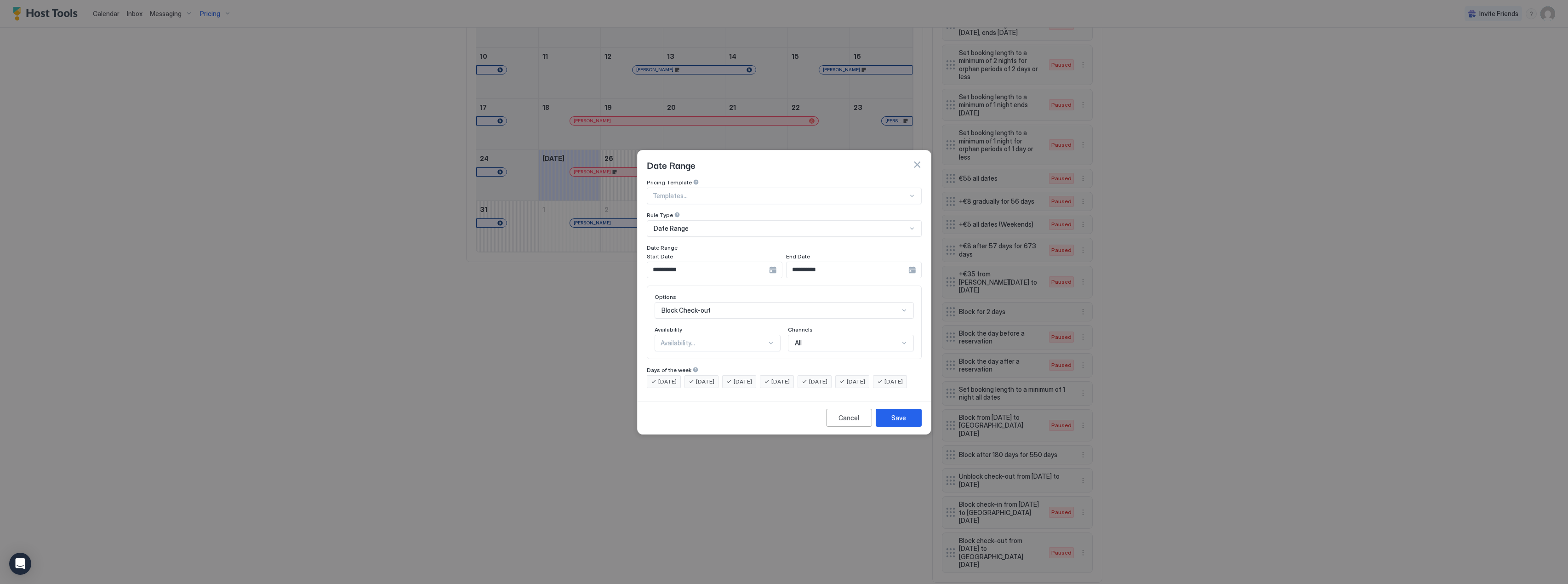
click at [706, 339] on div "Availability..." at bounding box center [713, 343] width 106 height 8
click at [694, 379] on div "Blocked" at bounding box center [718, 382] width 114 height 7
click at [894, 423] on div "Save" at bounding box center [898, 417] width 14 height 9
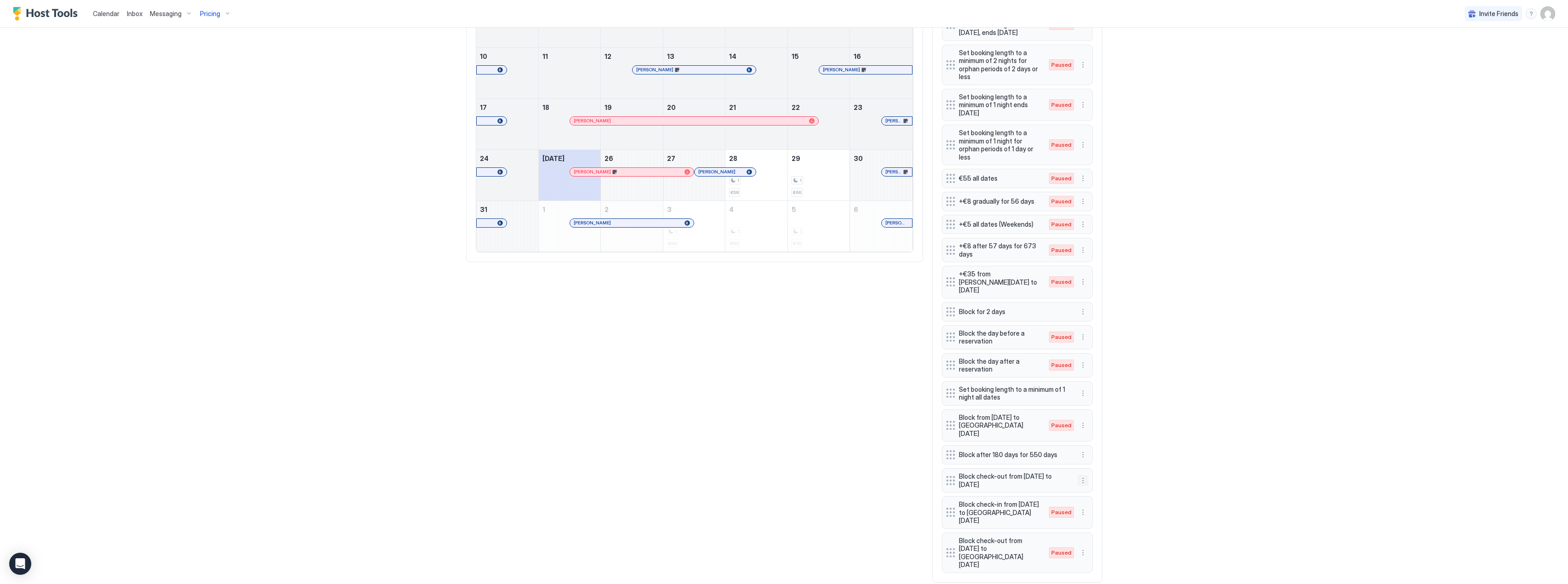
click at [1080, 475] on button "More options" at bounding box center [1083, 481] width 11 height 11
click at [1088, 480] on span "Edit" at bounding box center [1093, 477] width 10 height 7
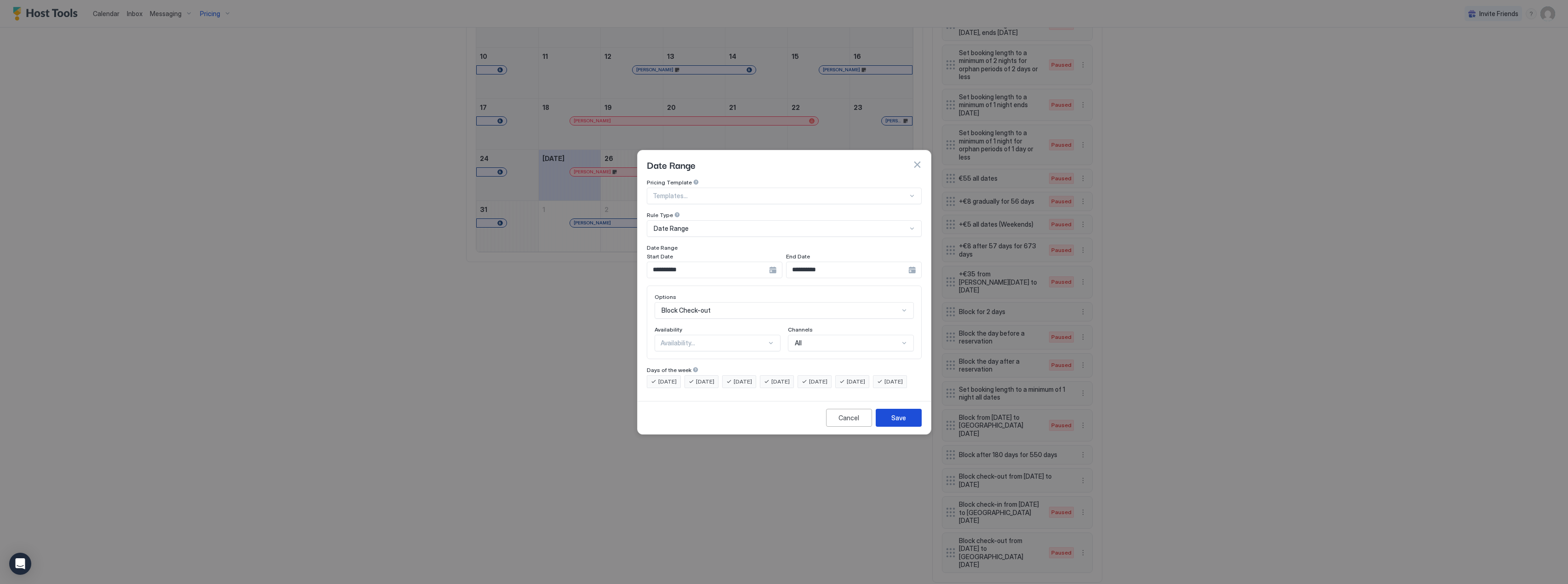
click at [903, 423] on div "Save" at bounding box center [898, 417] width 14 height 9
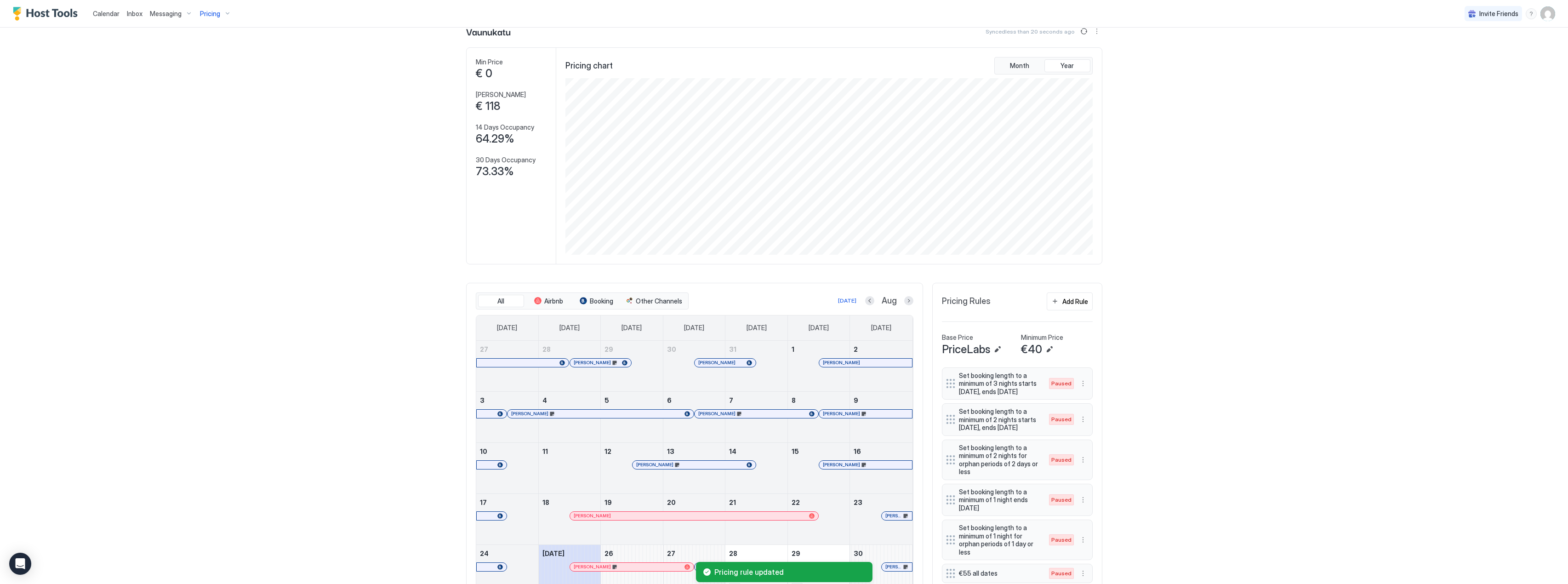
scroll to position [0, 0]
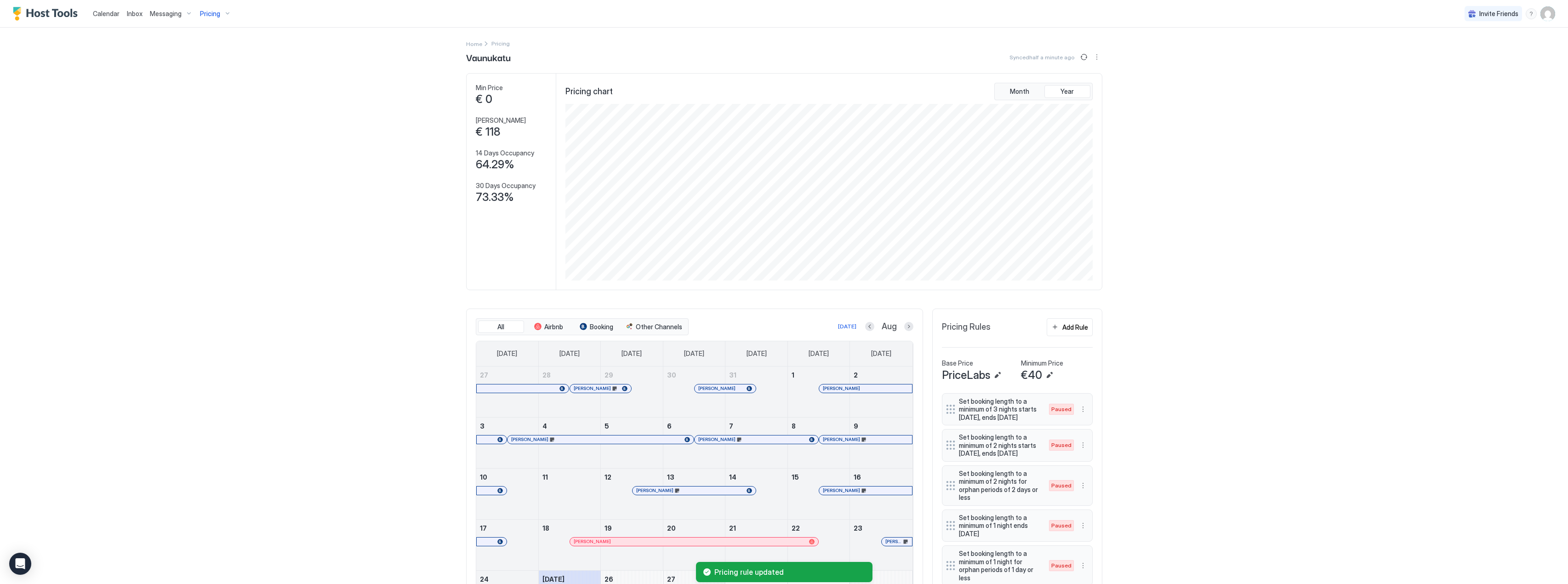
click at [214, 11] on span "Pricing" at bounding box center [210, 13] width 20 height 8
click at [206, 120] on div at bounding box center [213, 119] width 65 height 6
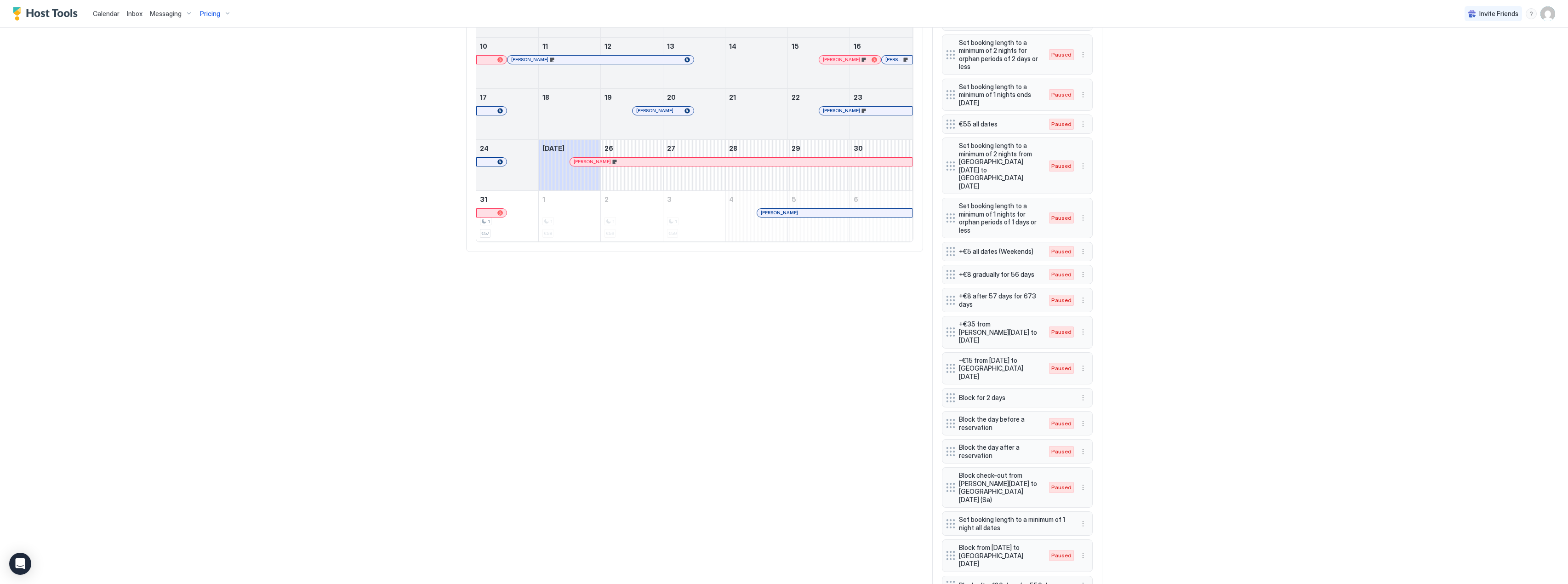
scroll to position [493, 0]
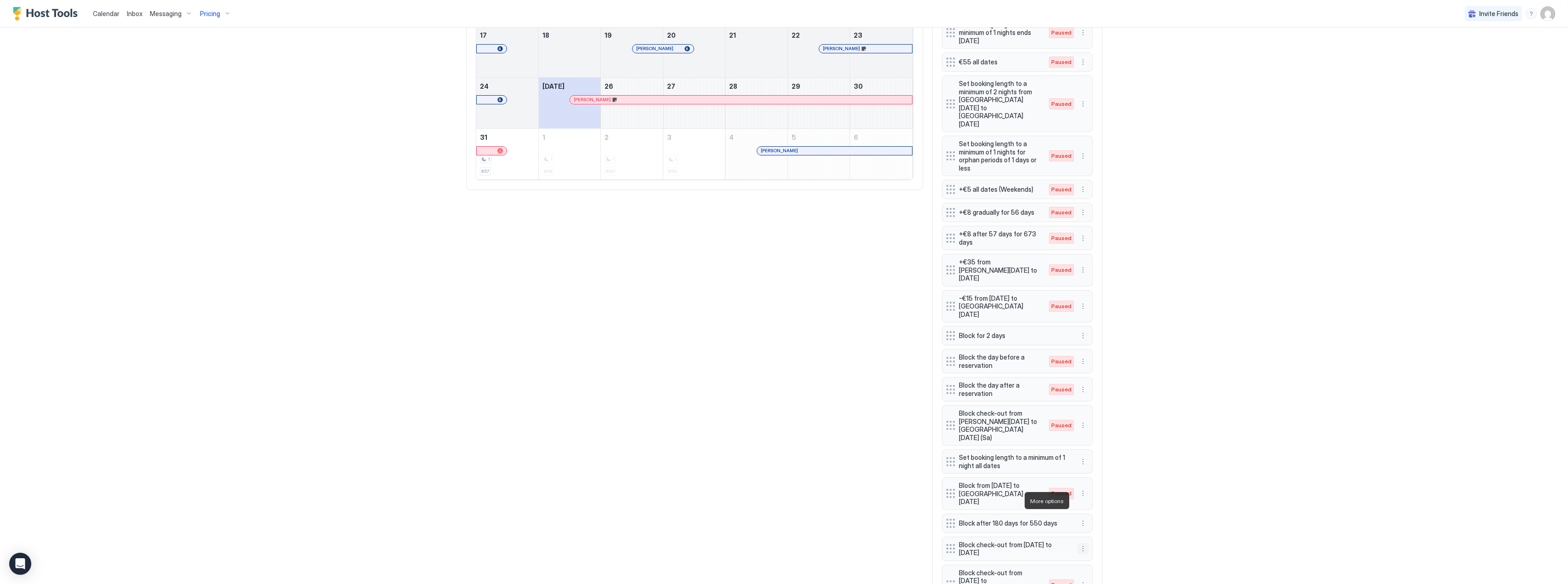
click at [1081, 543] on button "More options" at bounding box center [1083, 549] width 11 height 11
click at [1091, 512] on span "Edit" at bounding box center [1093, 514] width 10 height 7
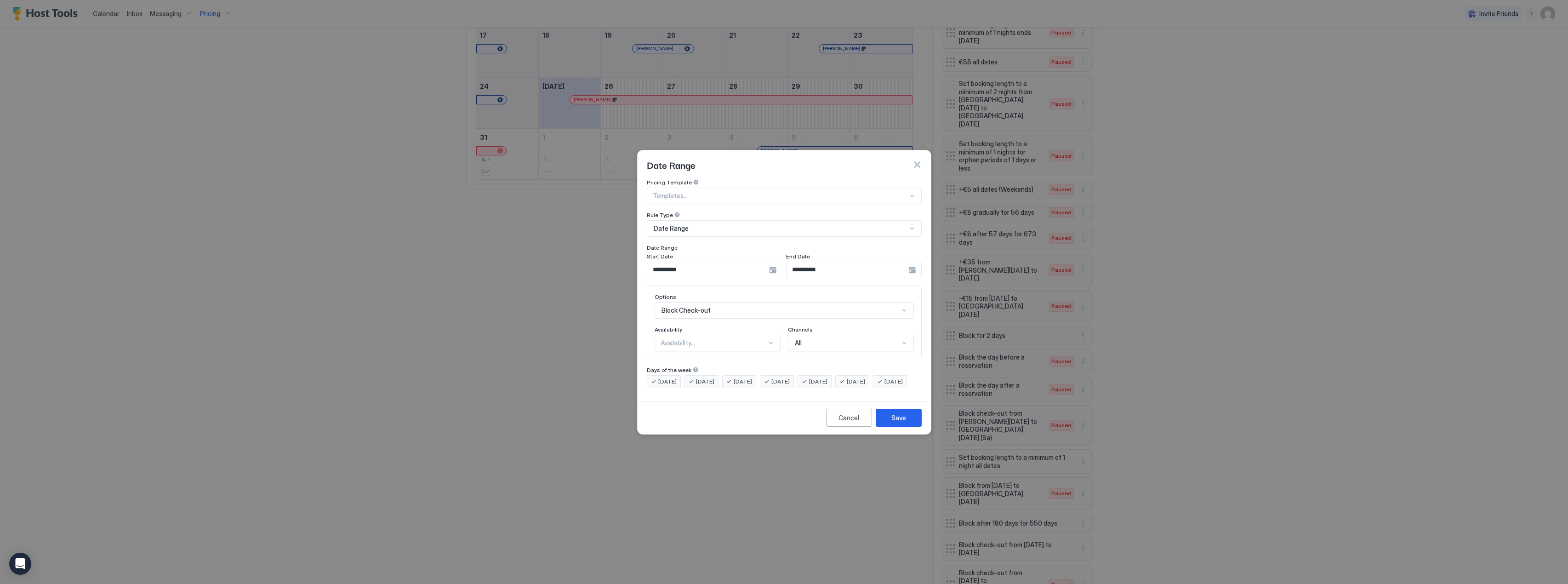
click at [705, 339] on div "Availability..." at bounding box center [713, 343] width 106 height 8
click at [701, 379] on div "Blocked" at bounding box center [718, 382] width 114 height 7
click at [898, 423] on div "Save" at bounding box center [898, 417] width 14 height 9
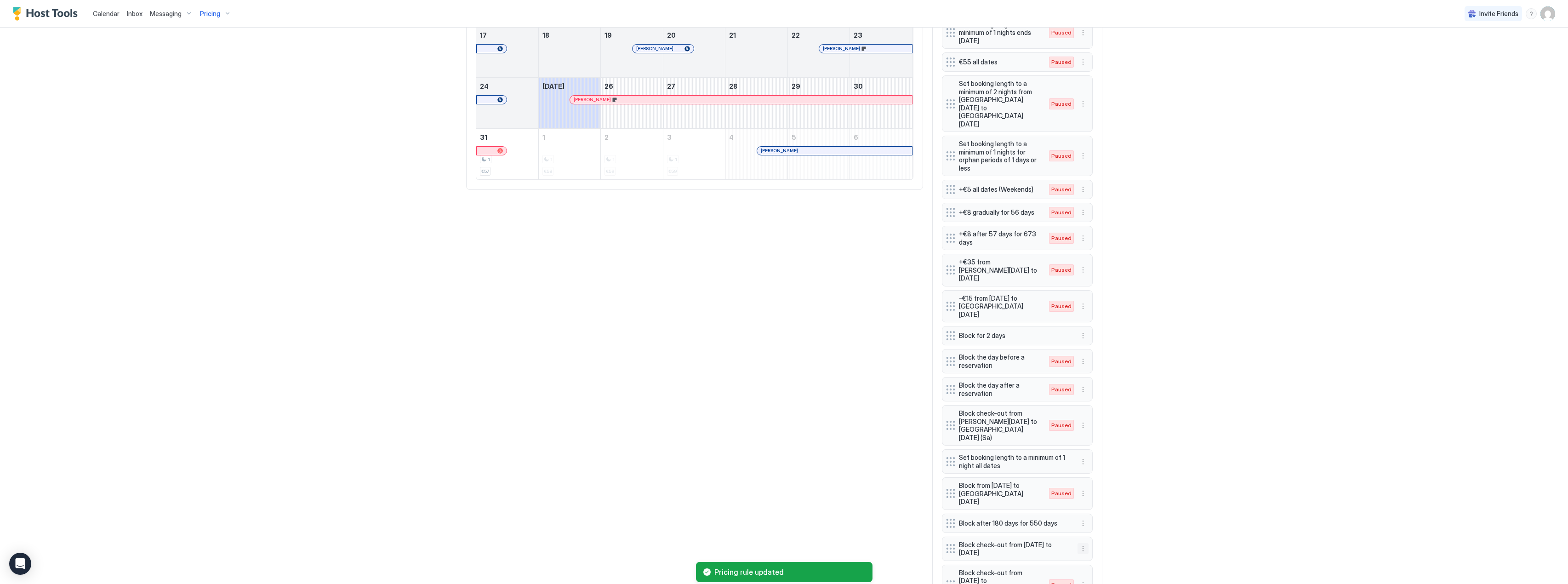
click at [1082, 543] on button "More options" at bounding box center [1083, 549] width 11 height 11
click at [1094, 517] on div "Edit" at bounding box center [1091, 514] width 35 height 14
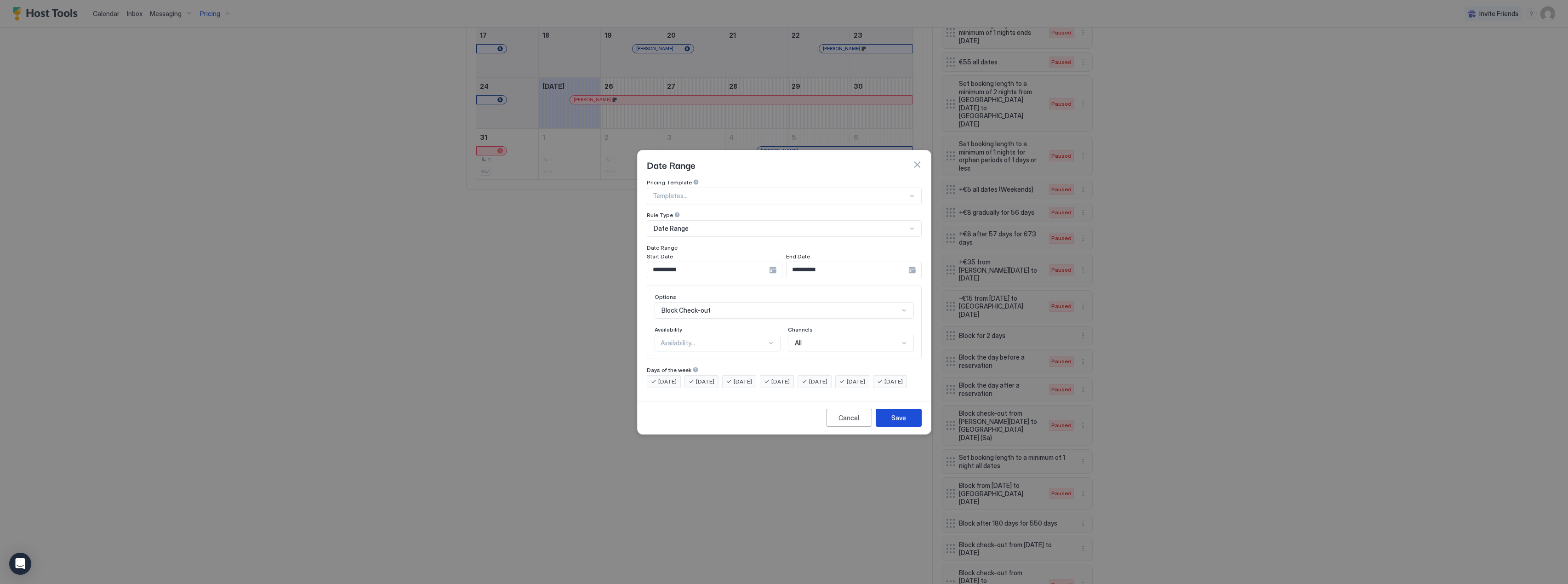
click at [911, 427] on button "Save" at bounding box center [898, 418] width 46 height 18
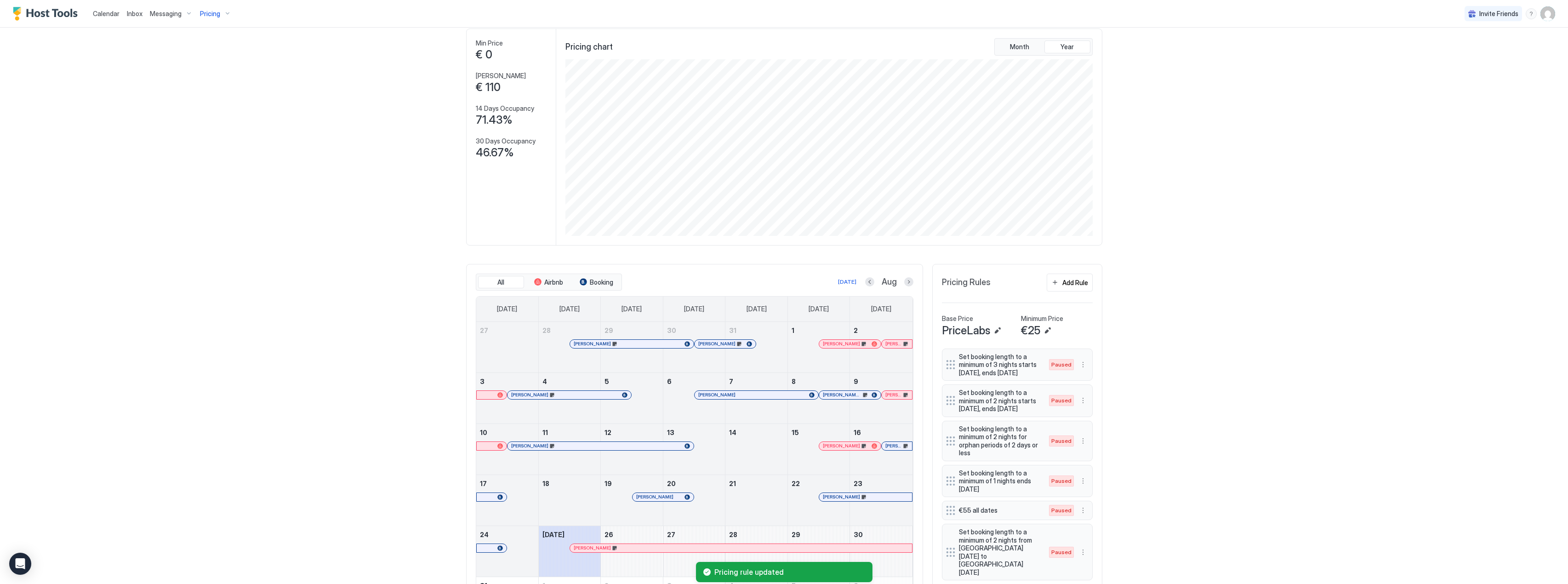
scroll to position [0, 0]
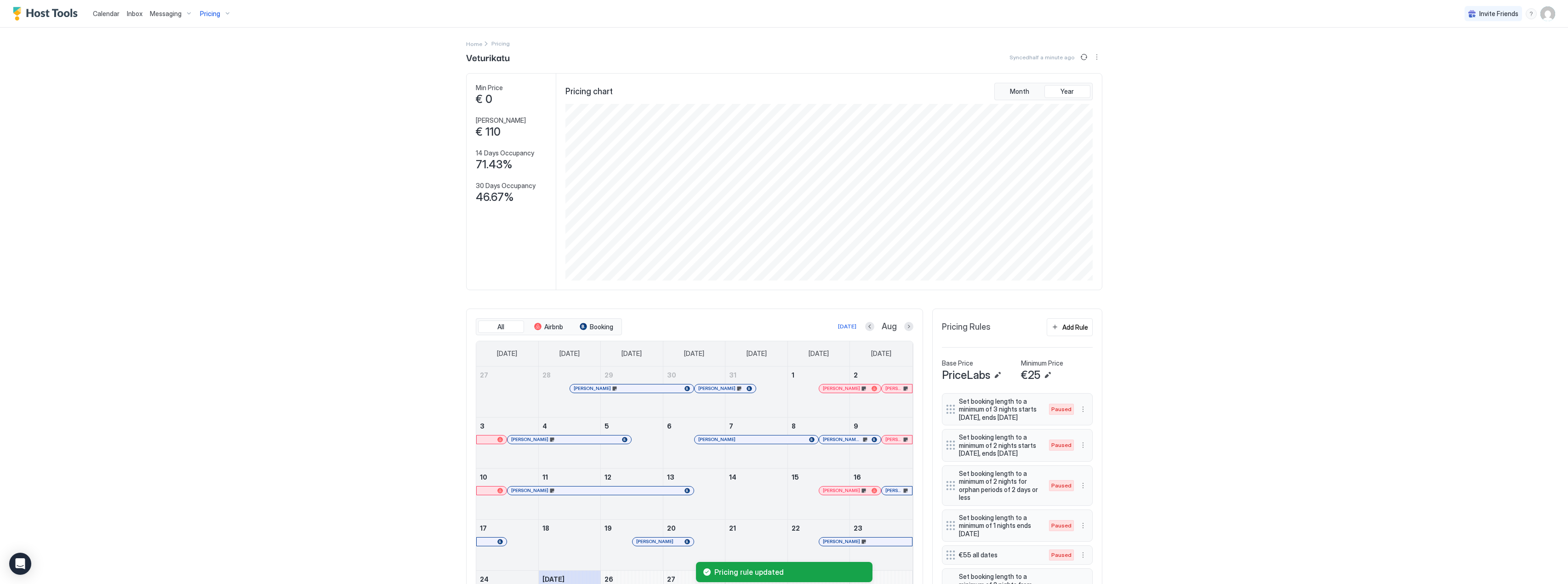
click at [207, 11] on span "Pricing" at bounding box center [210, 13] width 20 height 8
click at [208, 92] on span "Vaunukatu" at bounding box center [213, 89] width 65 height 7
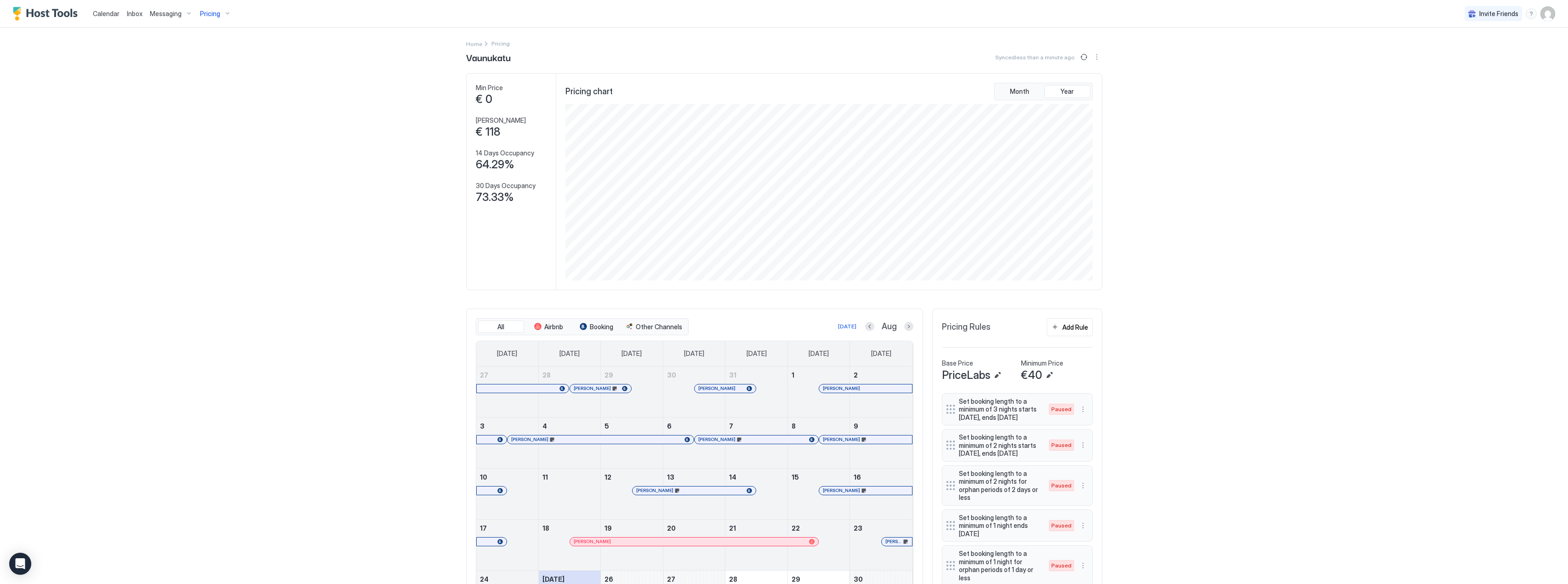
click at [108, 15] on span "Calendar" at bounding box center [106, 13] width 26 height 8
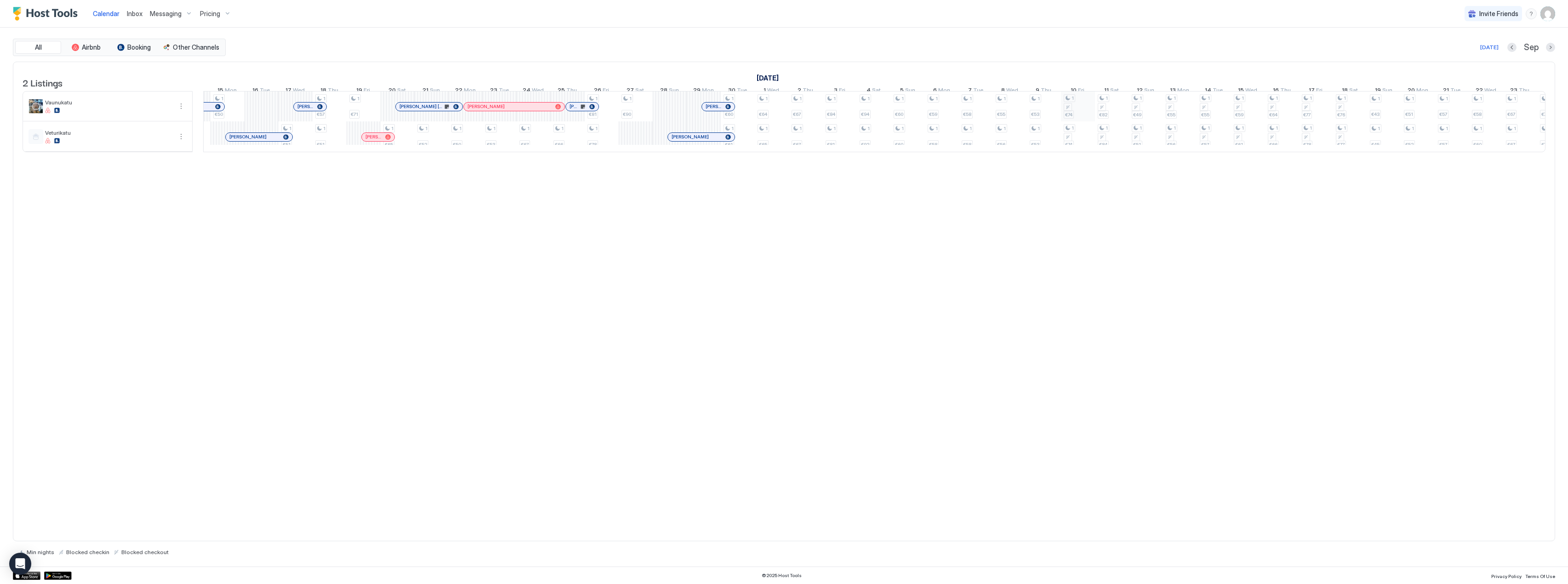
click at [1079, 111] on div "1 €58 1 €66 1 €57 1 €58 1 €59 1 €59 1 €59 1 €62 1 €78 1 €40 1 €46 1 €56 1 €60 1…" at bounding box center [329, 121] width 2688 height 60
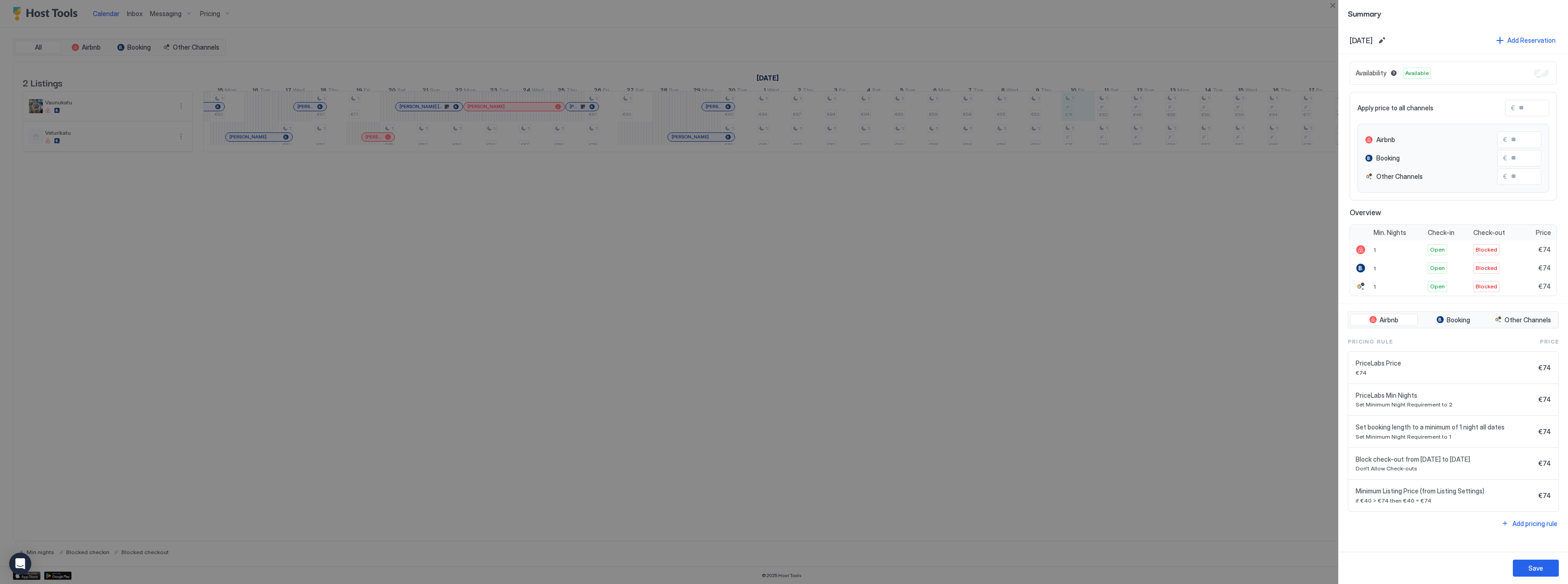
click at [1162, 284] on div at bounding box center [784, 292] width 1568 height 584
click at [1264, 261] on div at bounding box center [784, 292] width 1568 height 584
click at [962, 249] on div at bounding box center [784, 292] width 1568 height 584
click at [1335, 3] on button "Close" at bounding box center [1333, 6] width 11 height 11
